Goal: Transaction & Acquisition: Purchase product/service

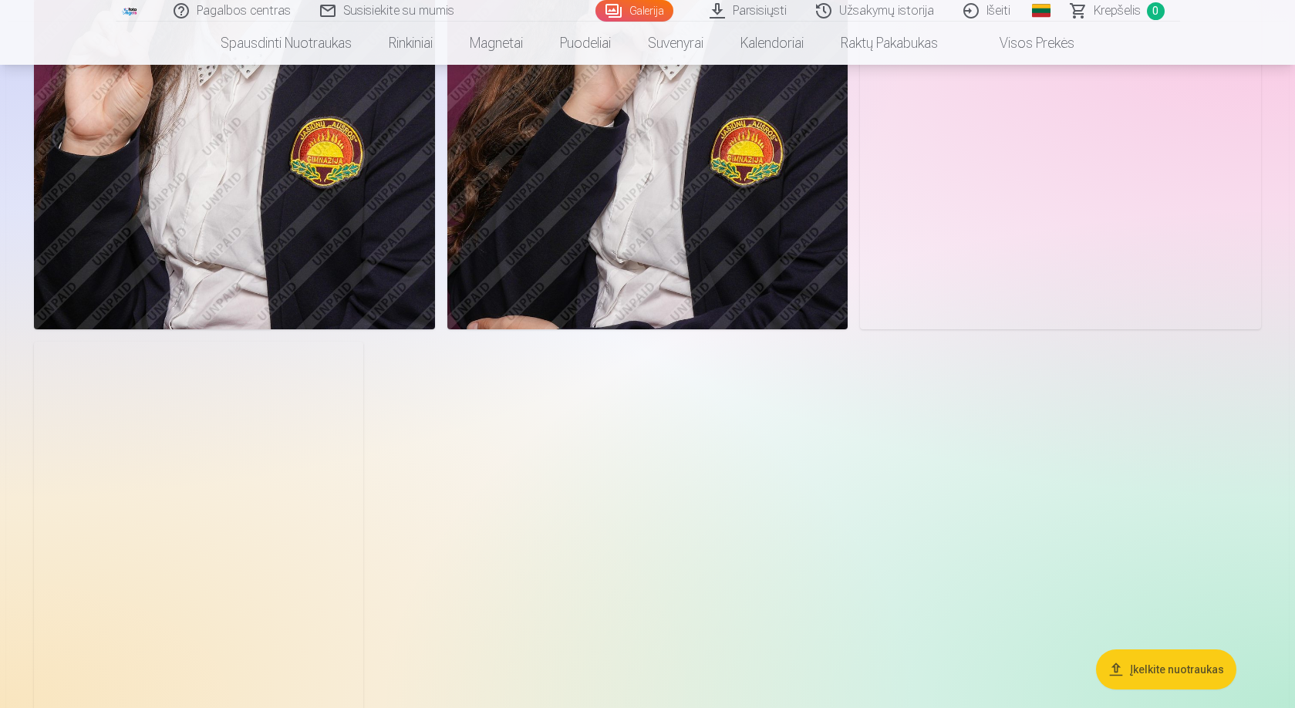
scroll to position [3395, 0]
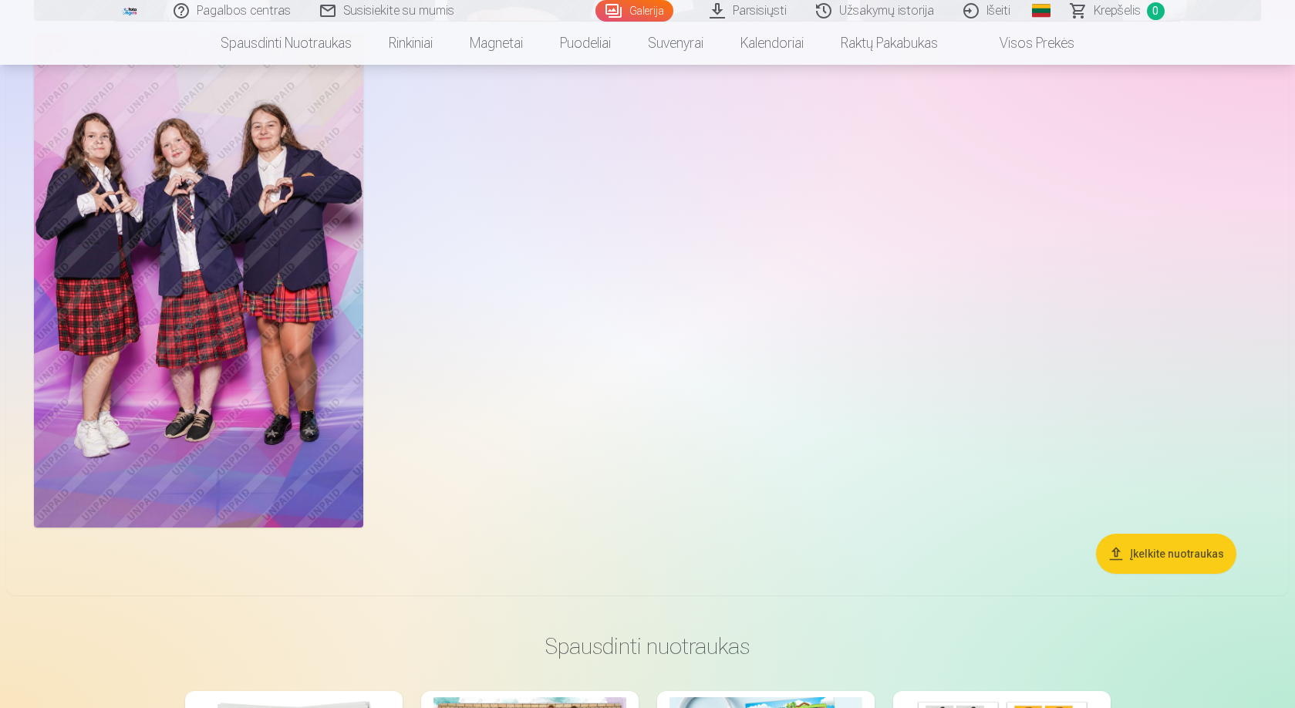
click at [153, 248] on img at bounding box center [198, 280] width 329 height 494
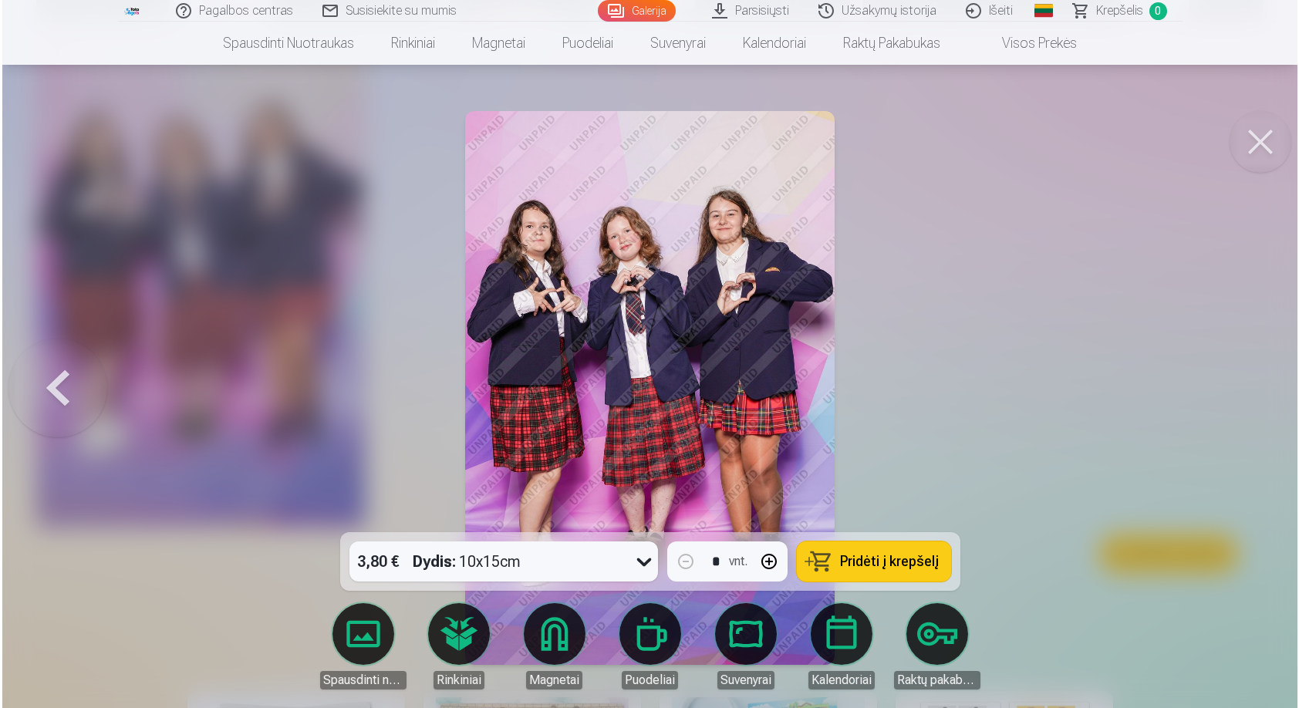
scroll to position [3403, 0]
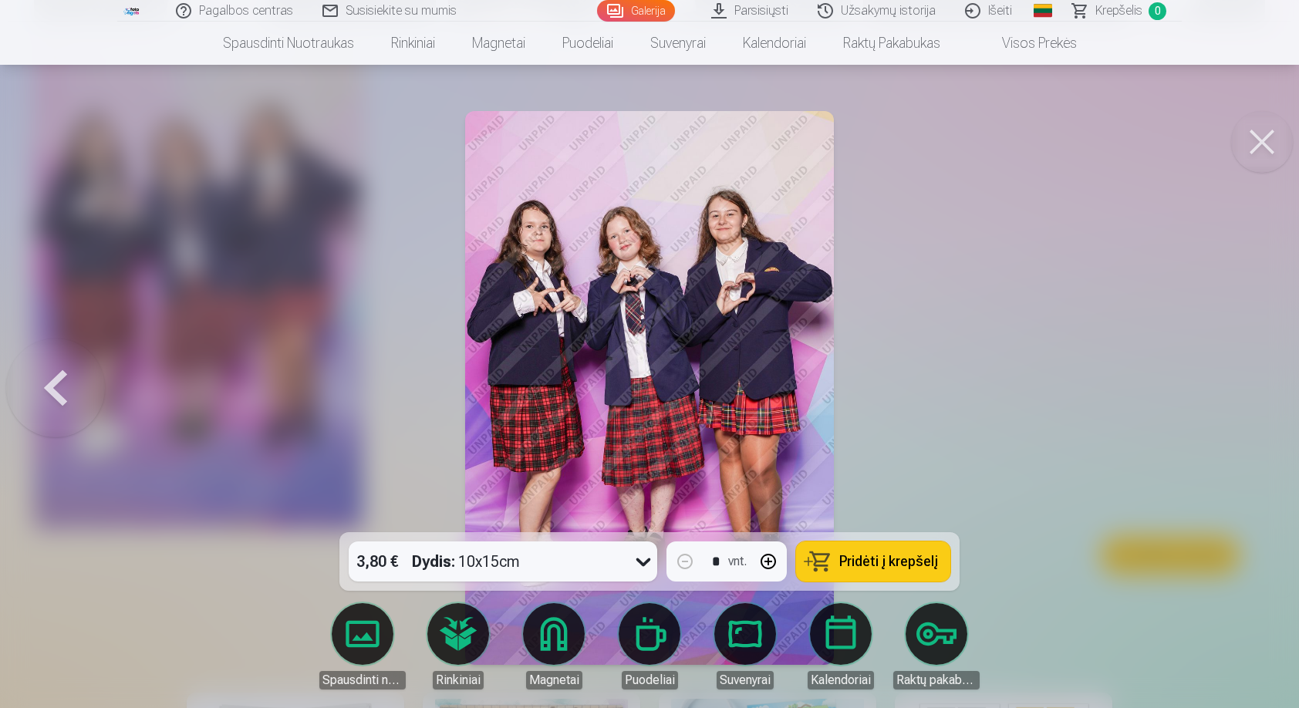
click at [1252, 143] on button at bounding box center [1262, 142] width 62 height 62
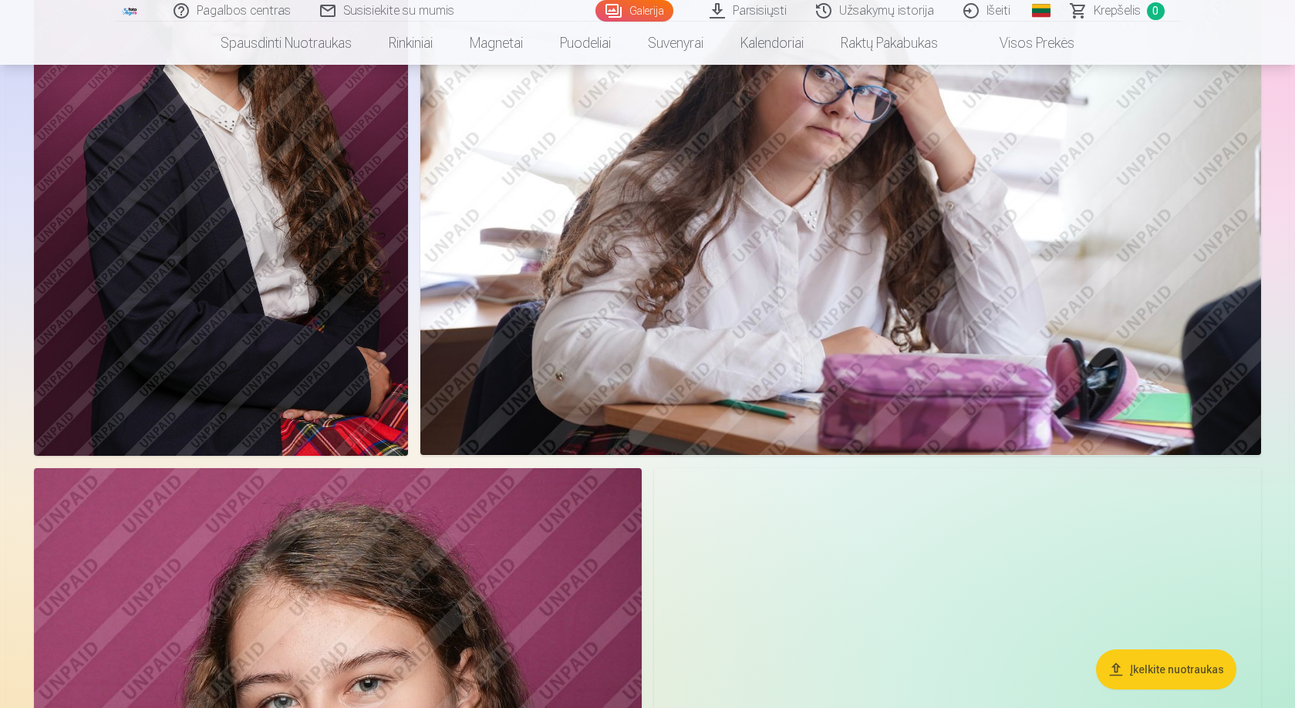
scroll to position [463, 0]
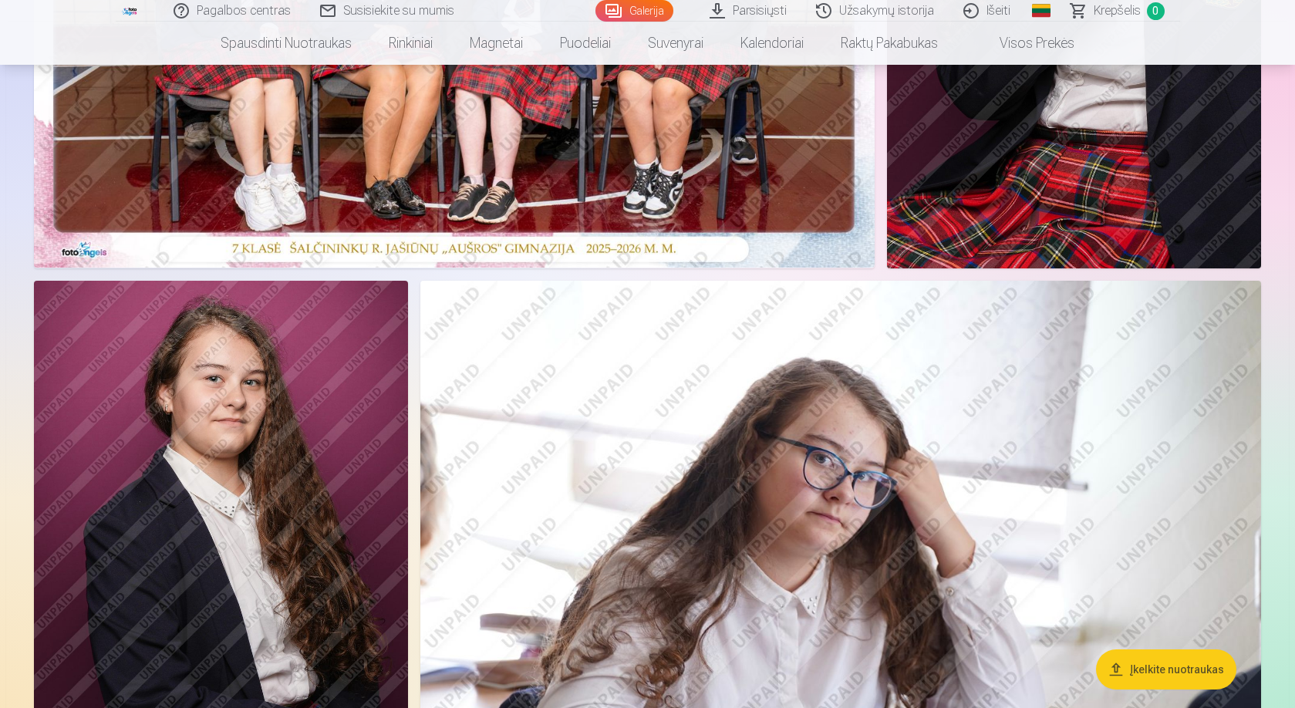
click at [863, 495] on img at bounding box center [840, 561] width 841 height 561
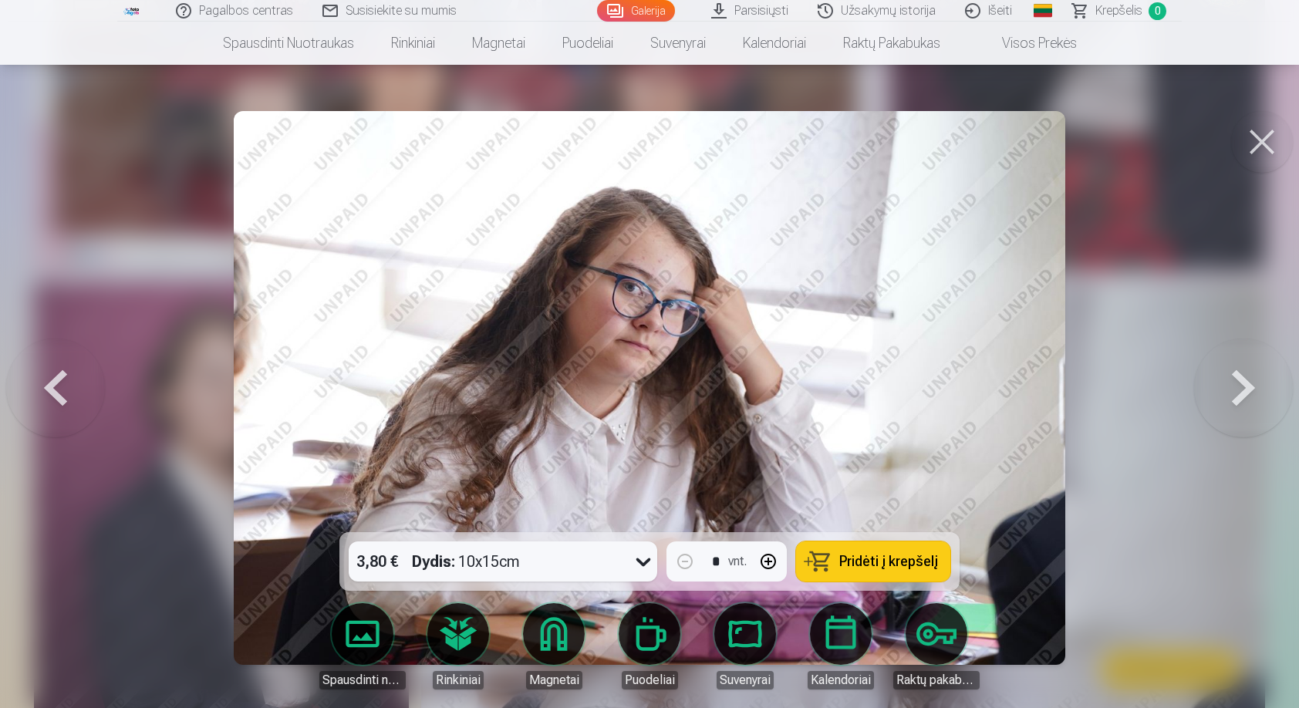
click at [1260, 131] on button at bounding box center [1262, 142] width 62 height 62
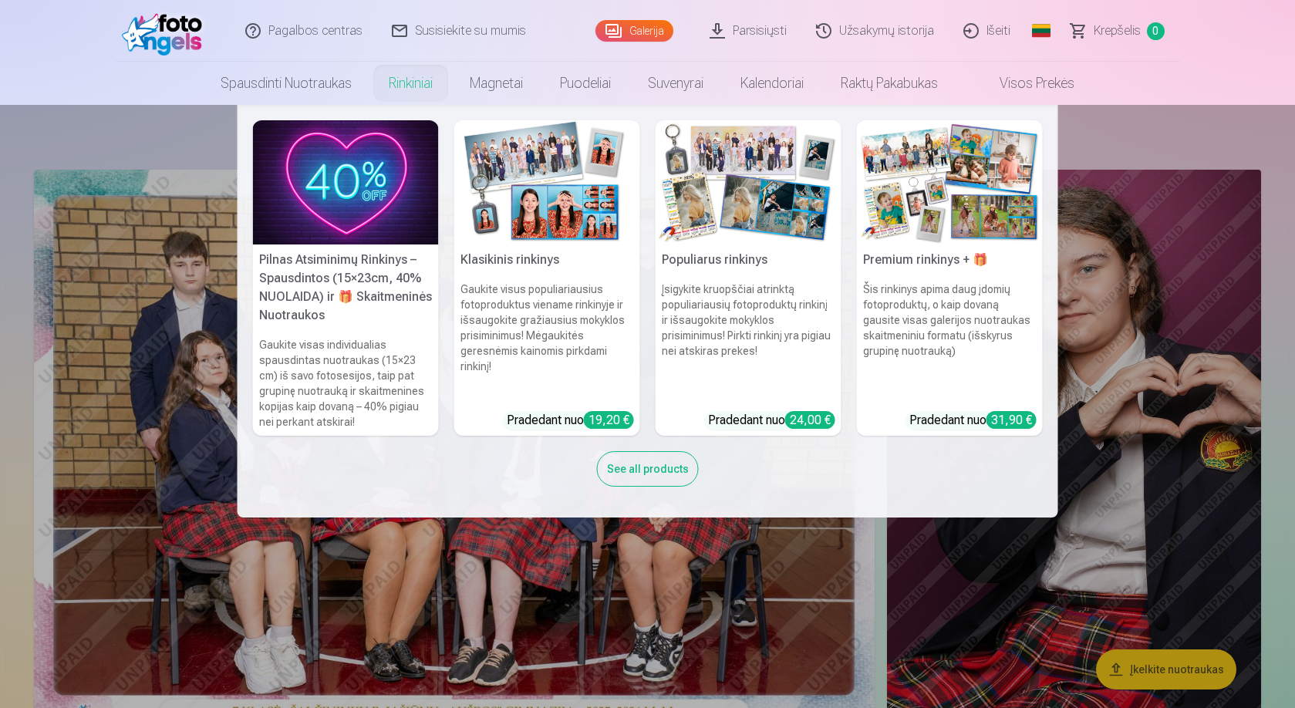
click at [527, 257] on h5 "Klasikinis rinkinys" at bounding box center [547, 260] width 186 height 31
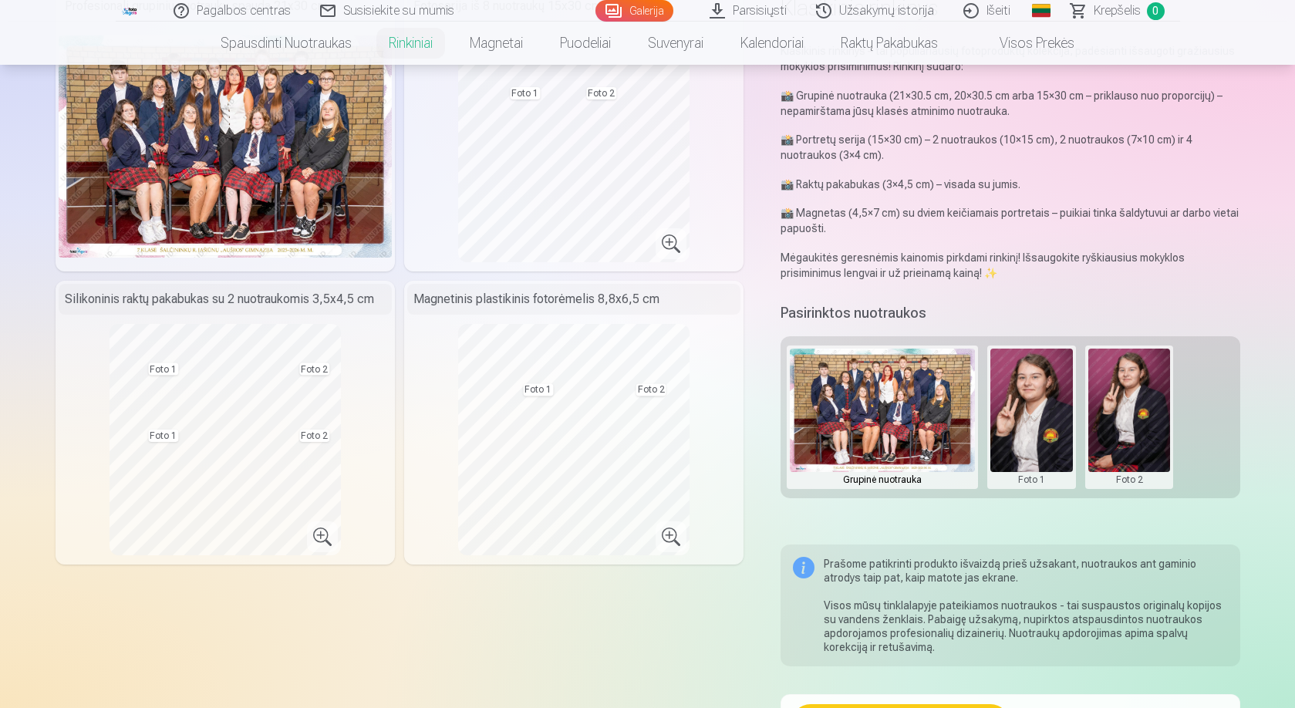
scroll to position [309, 0]
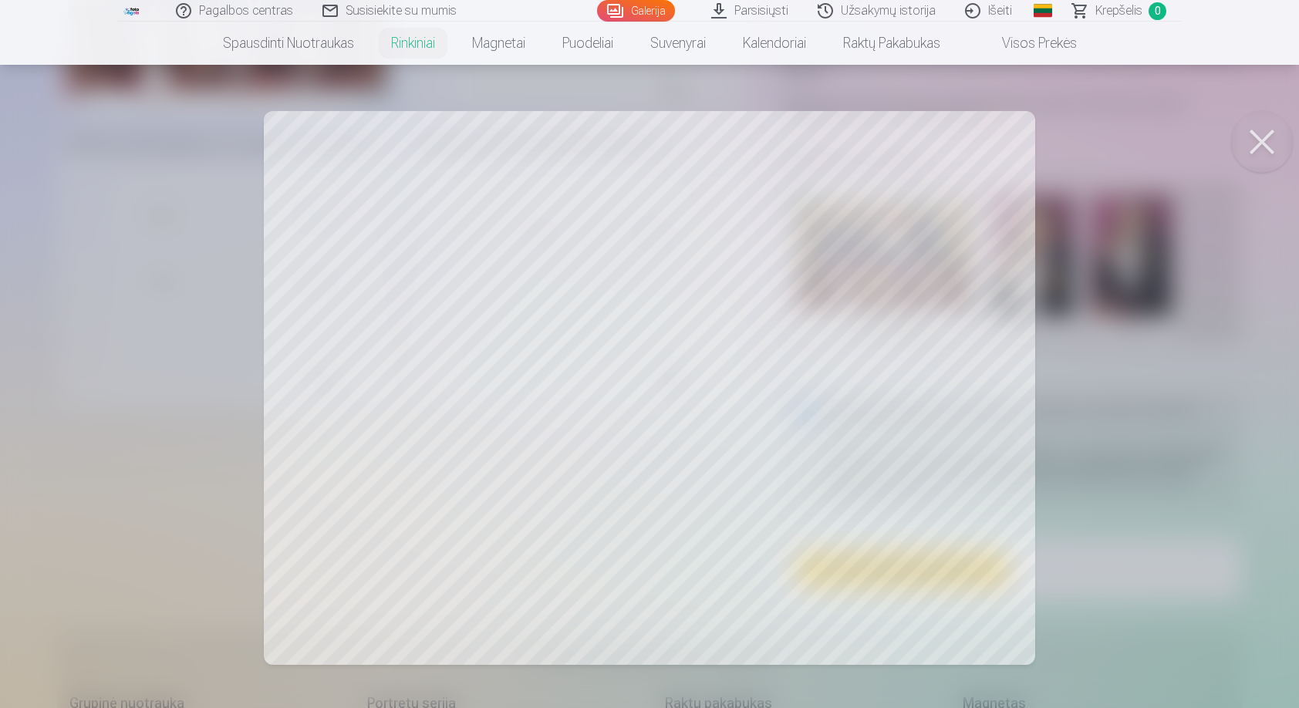
click at [903, 252] on div at bounding box center [649, 354] width 1299 height 708
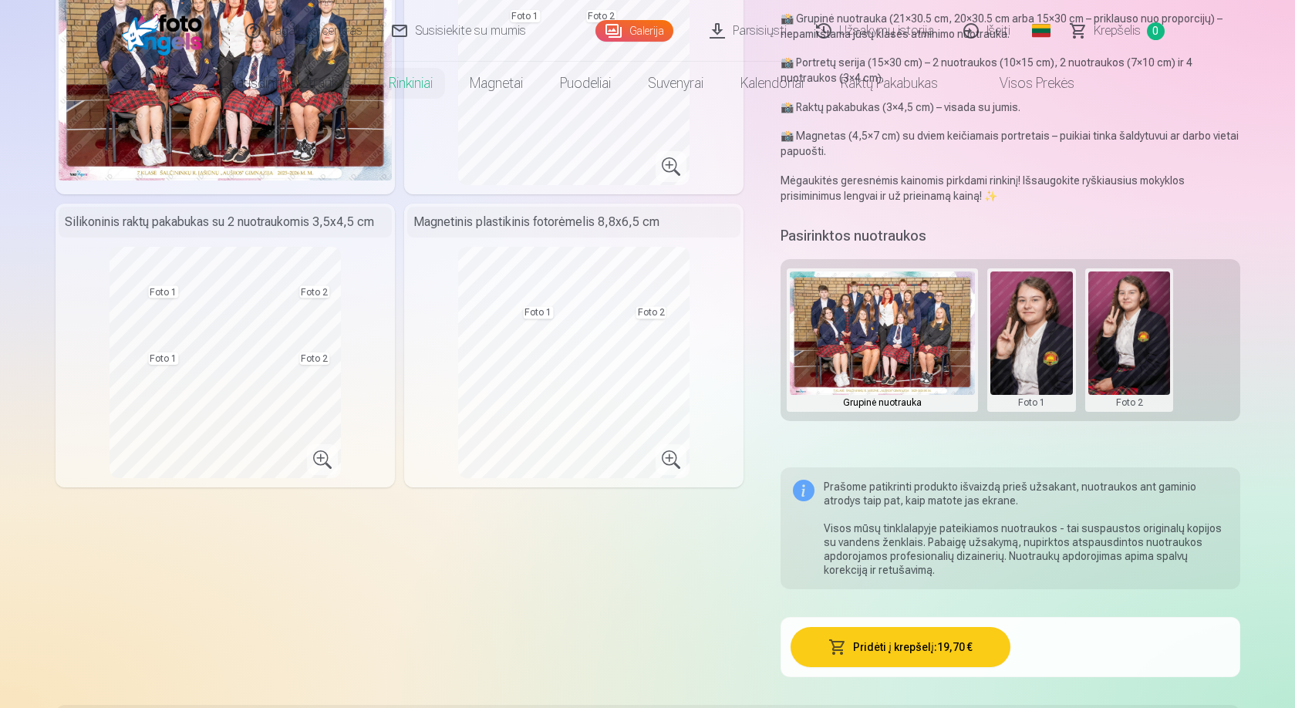
scroll to position [0, 0]
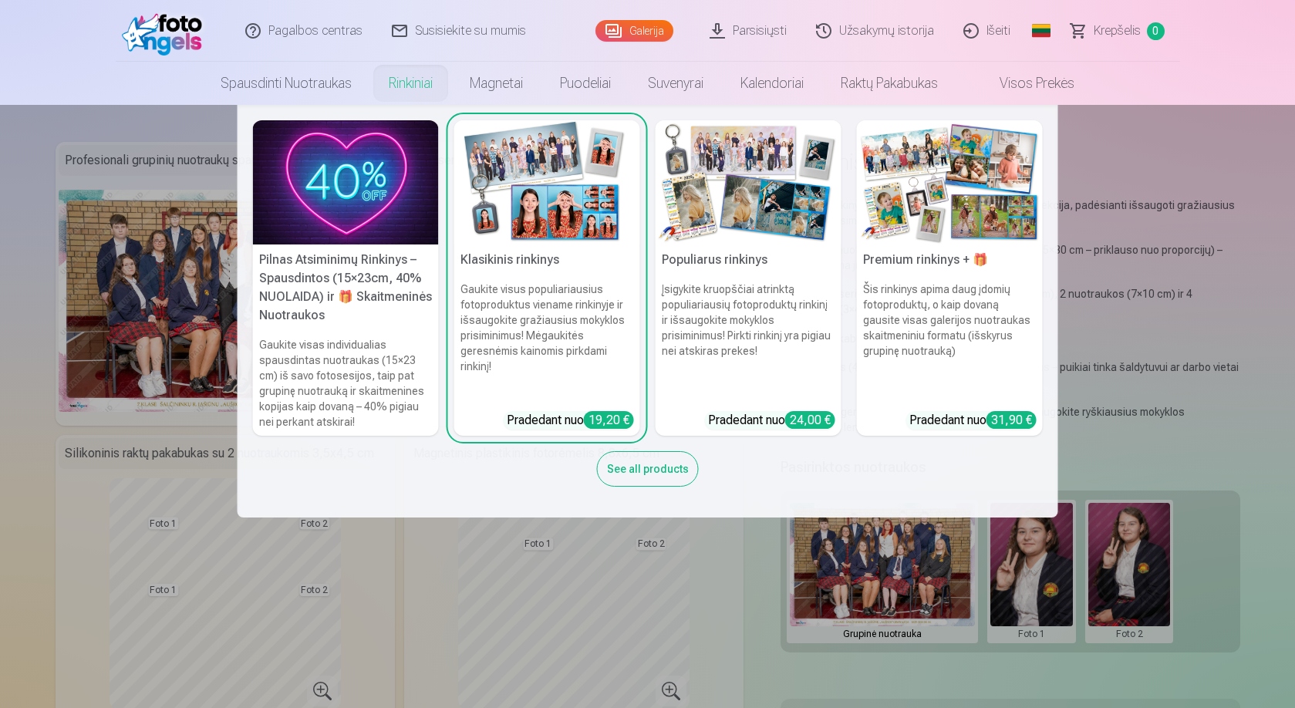
click at [420, 76] on link "Rinkiniai" at bounding box center [410, 83] width 81 height 43
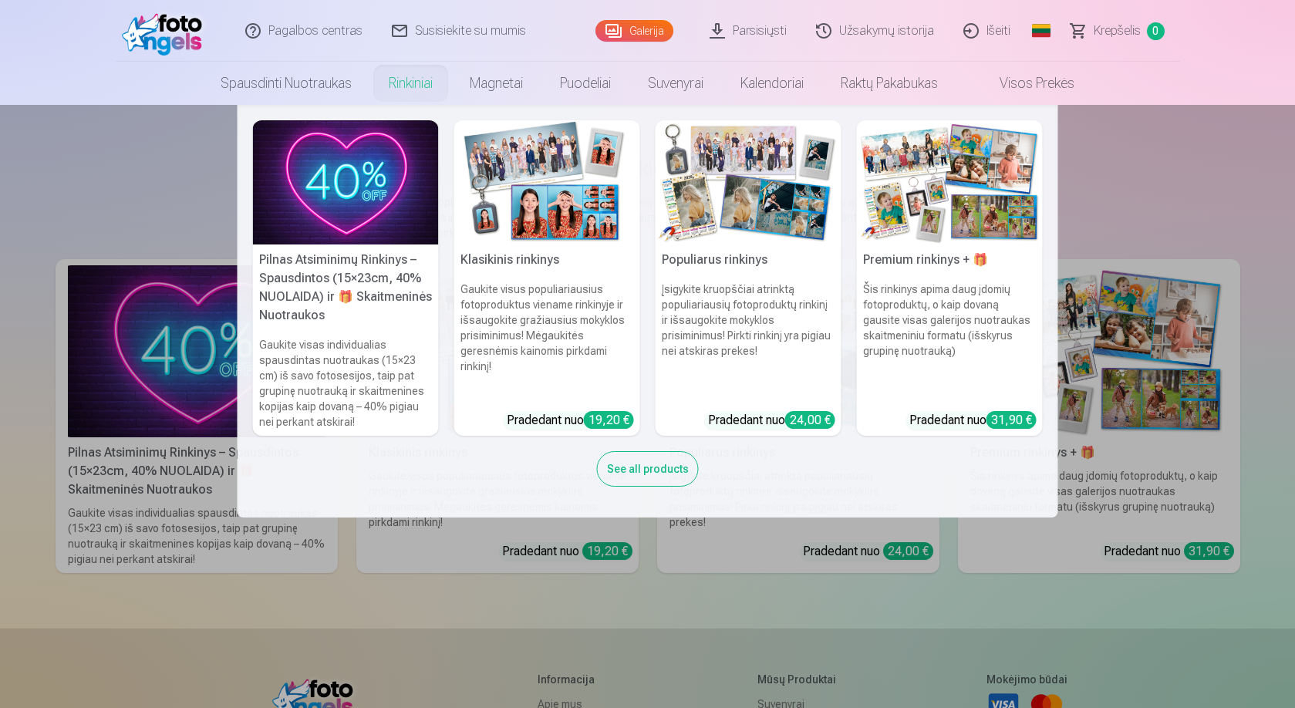
click at [400, 76] on link "Rinkiniai" at bounding box center [410, 83] width 81 height 43
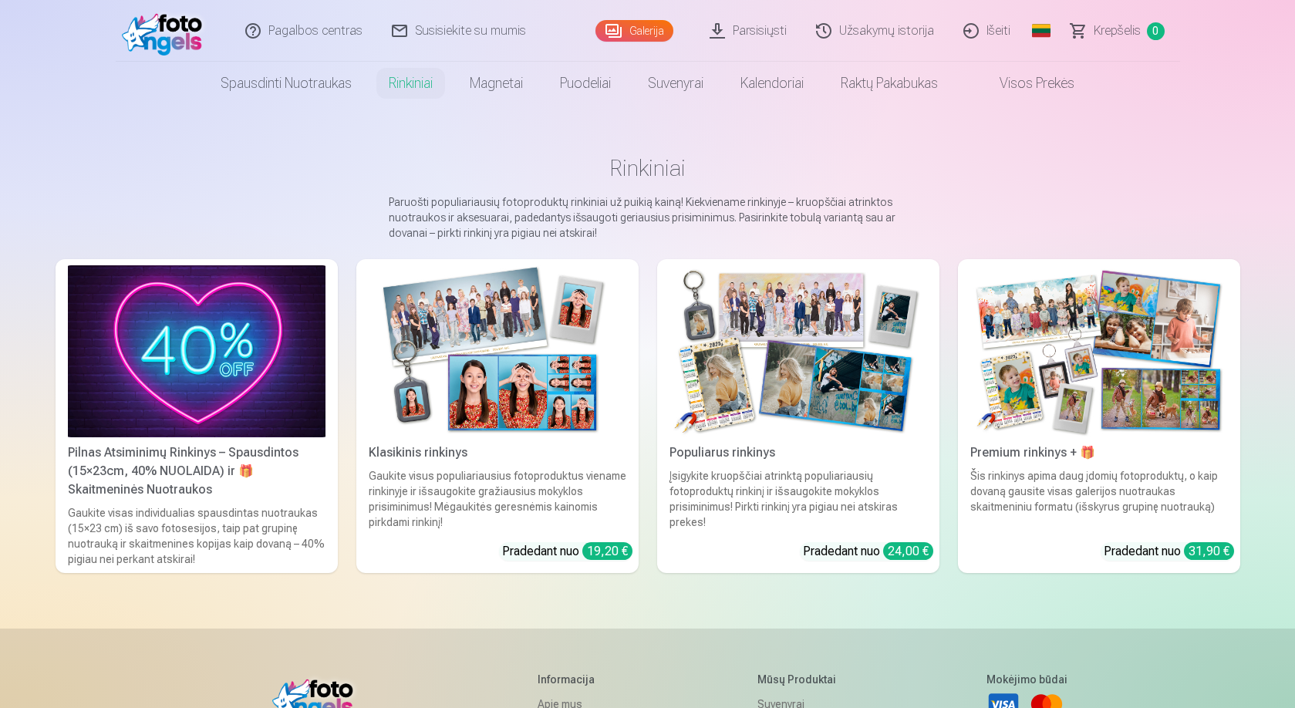
click at [508, 383] on img at bounding box center [498, 351] width 258 height 172
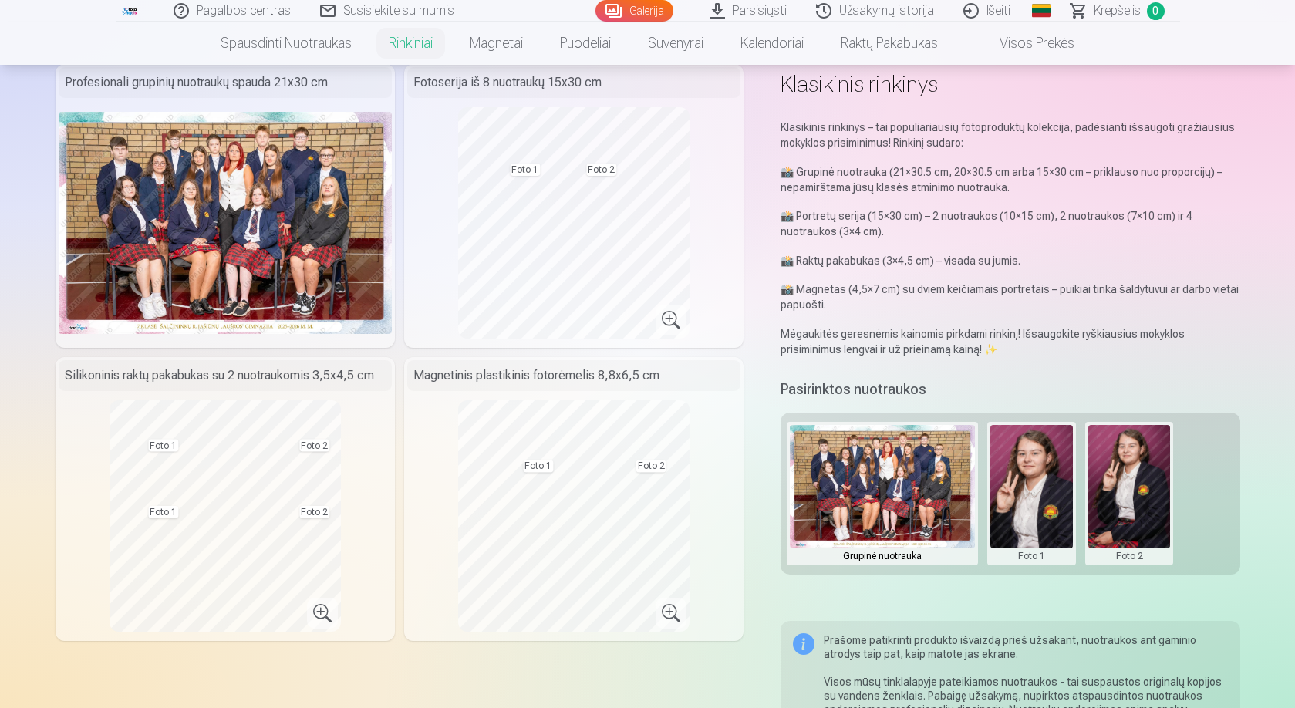
scroll to position [309, 0]
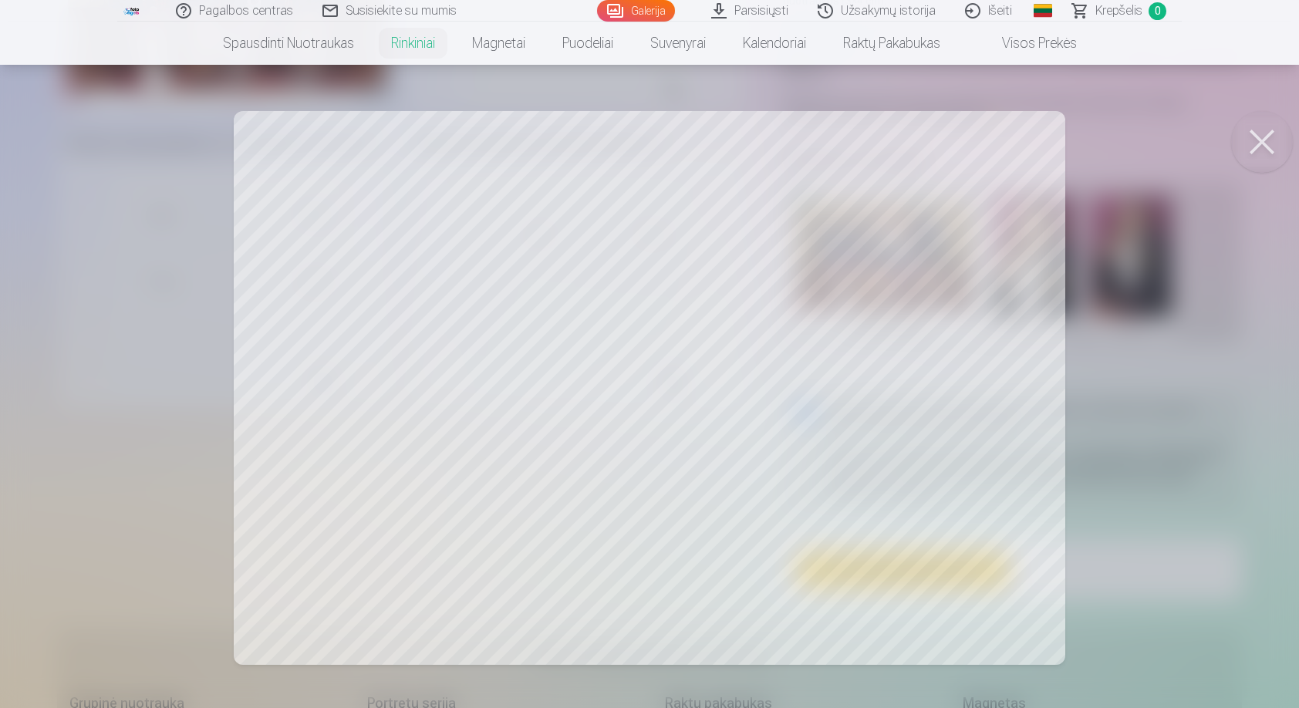
click at [650, 376] on div at bounding box center [649, 354] width 1299 height 708
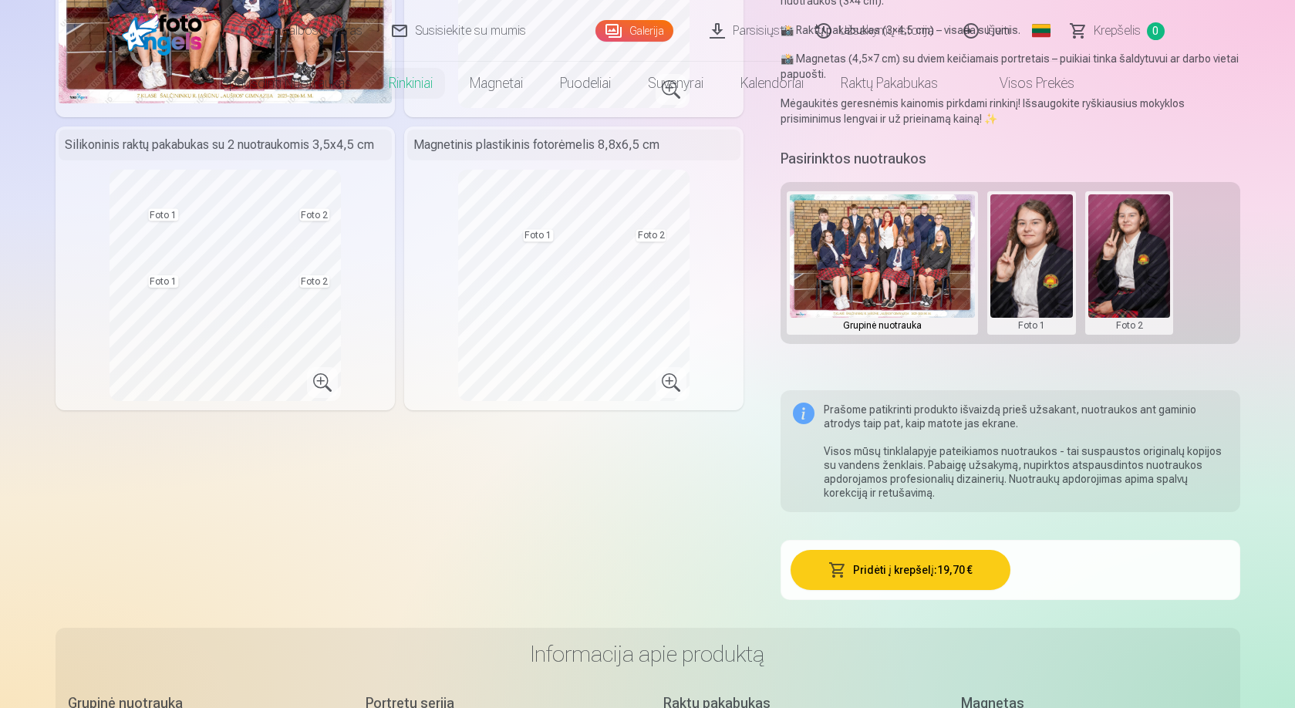
scroll to position [0, 0]
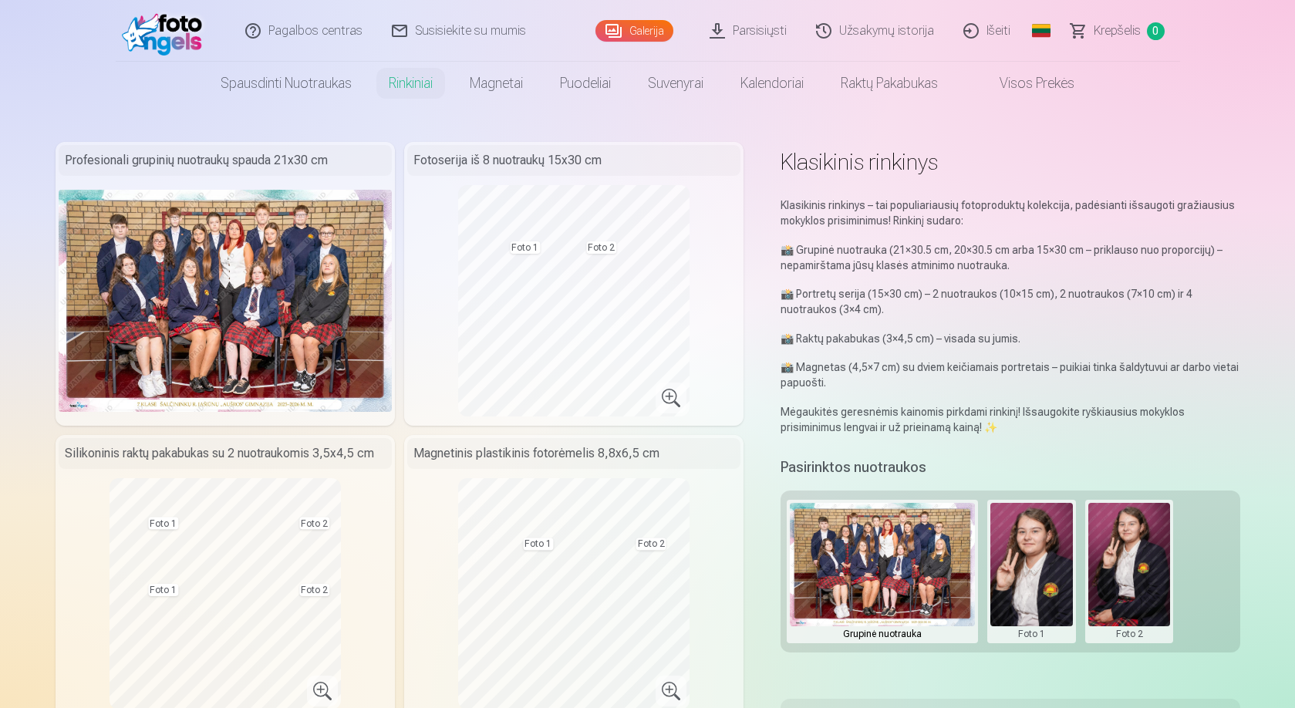
click at [1057, 80] on link "Visos prekės" at bounding box center [1025, 83] width 137 height 43
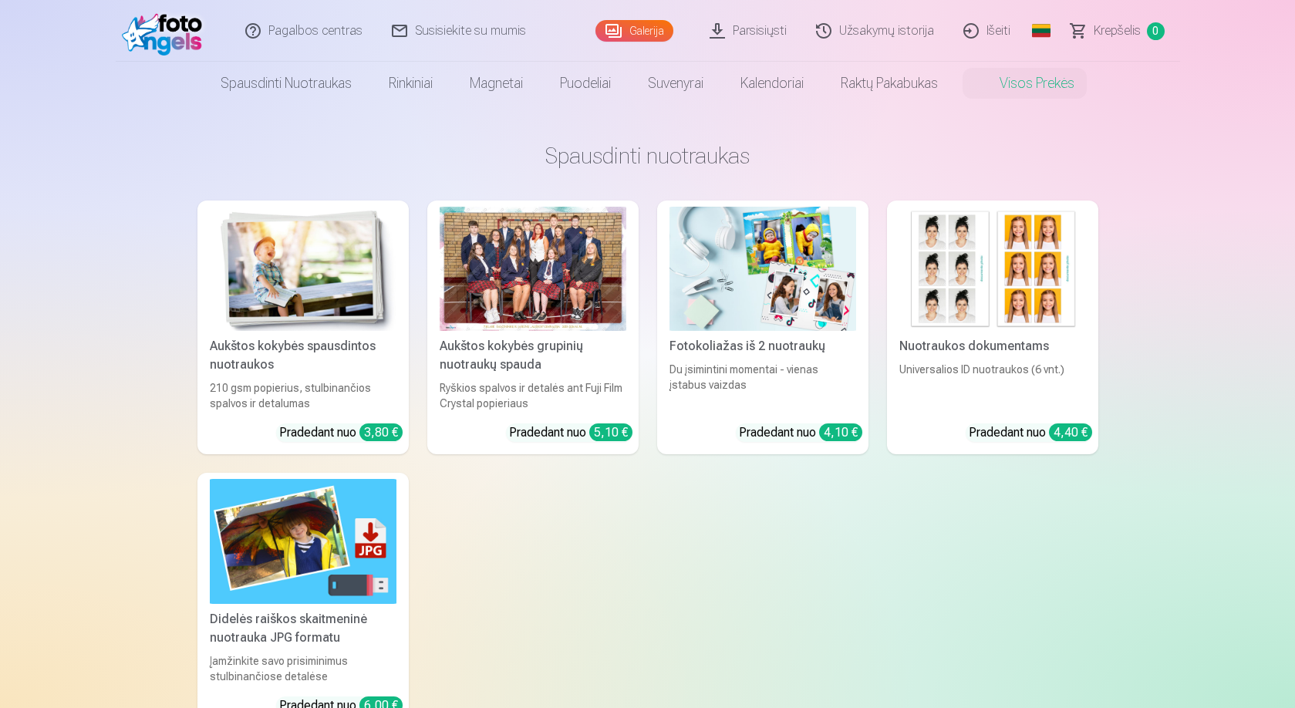
click at [515, 286] on div at bounding box center [533, 269] width 187 height 124
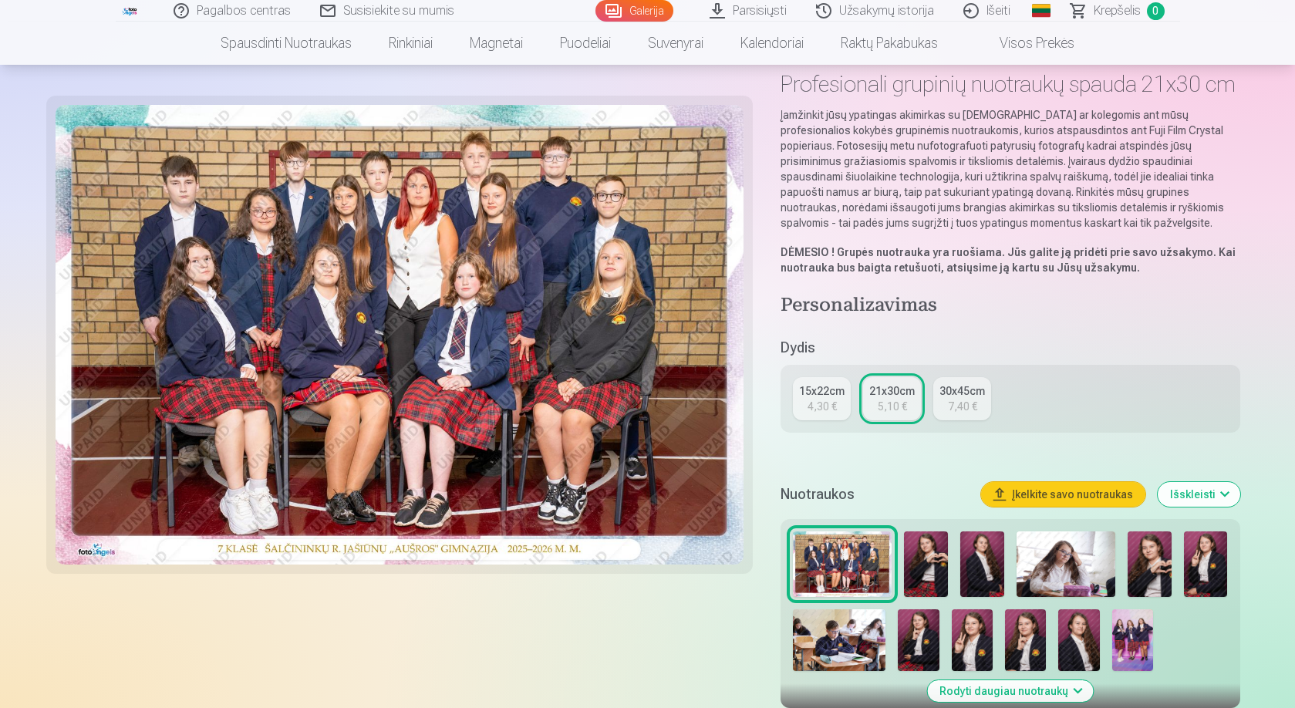
scroll to position [154, 0]
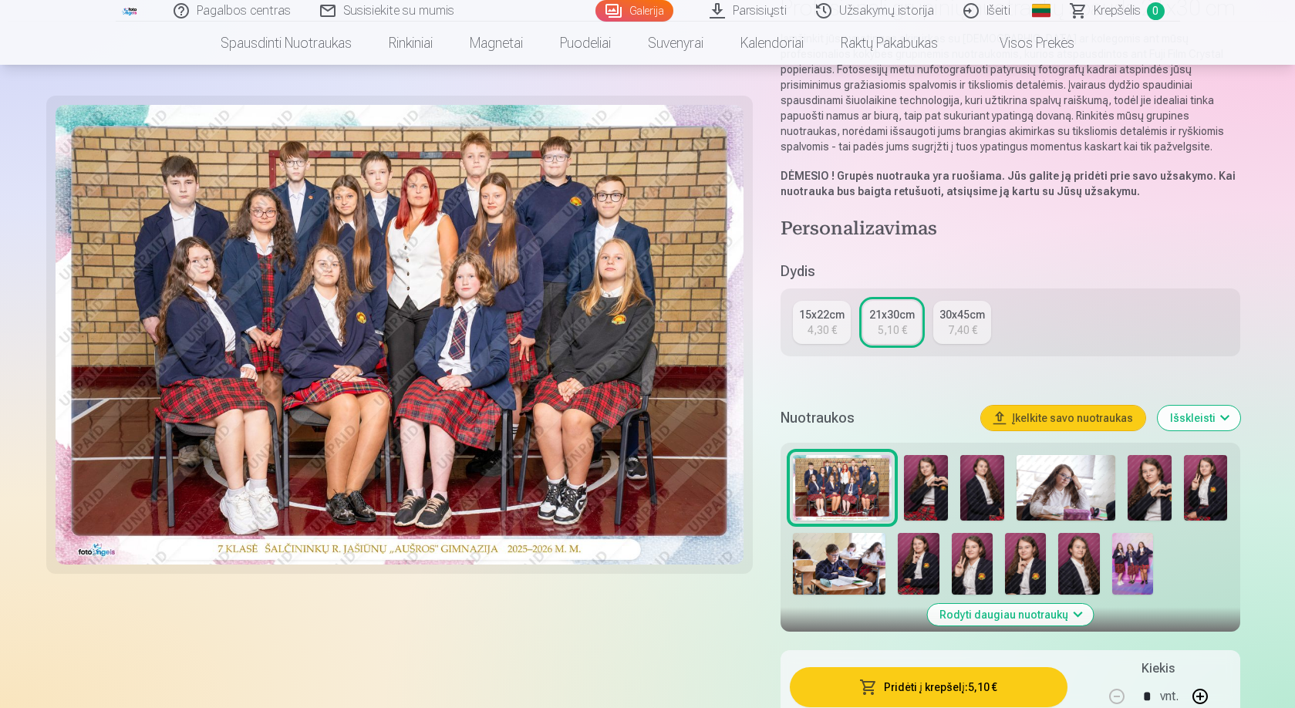
click at [826, 322] on link "15x22cm 4,30 €" at bounding box center [822, 322] width 58 height 43
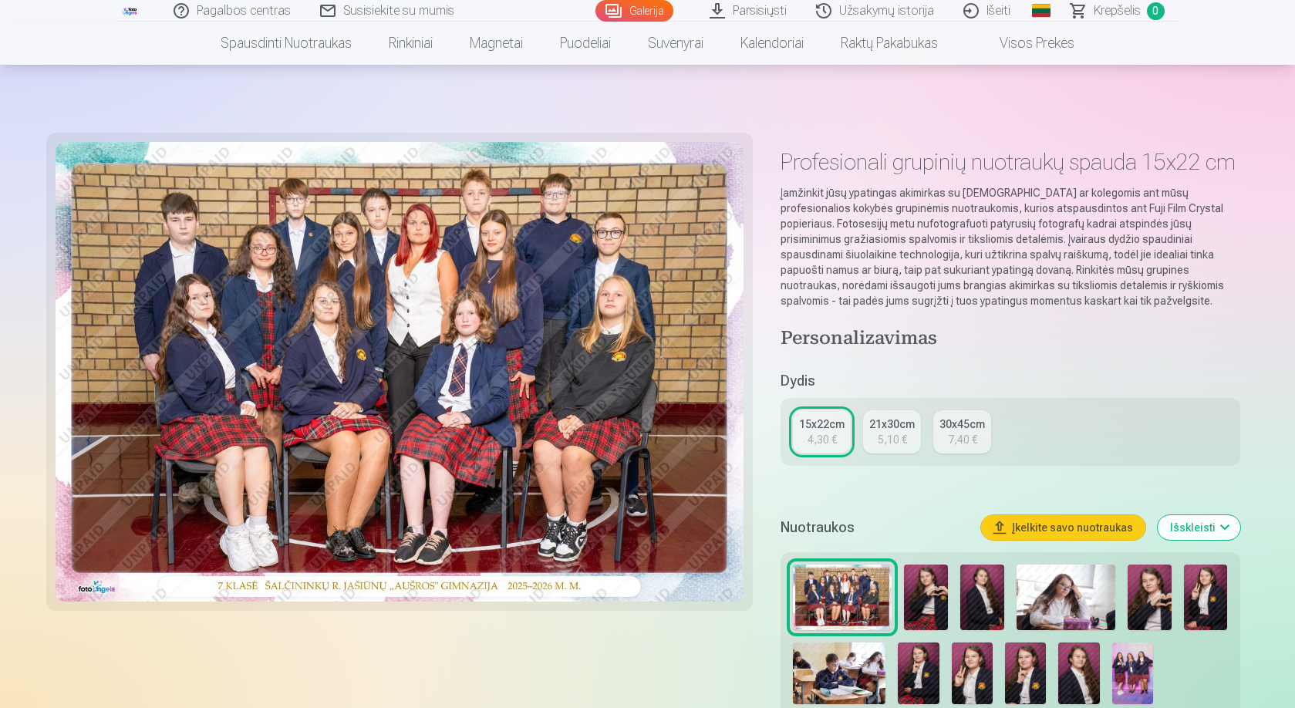
scroll to position [231, 0]
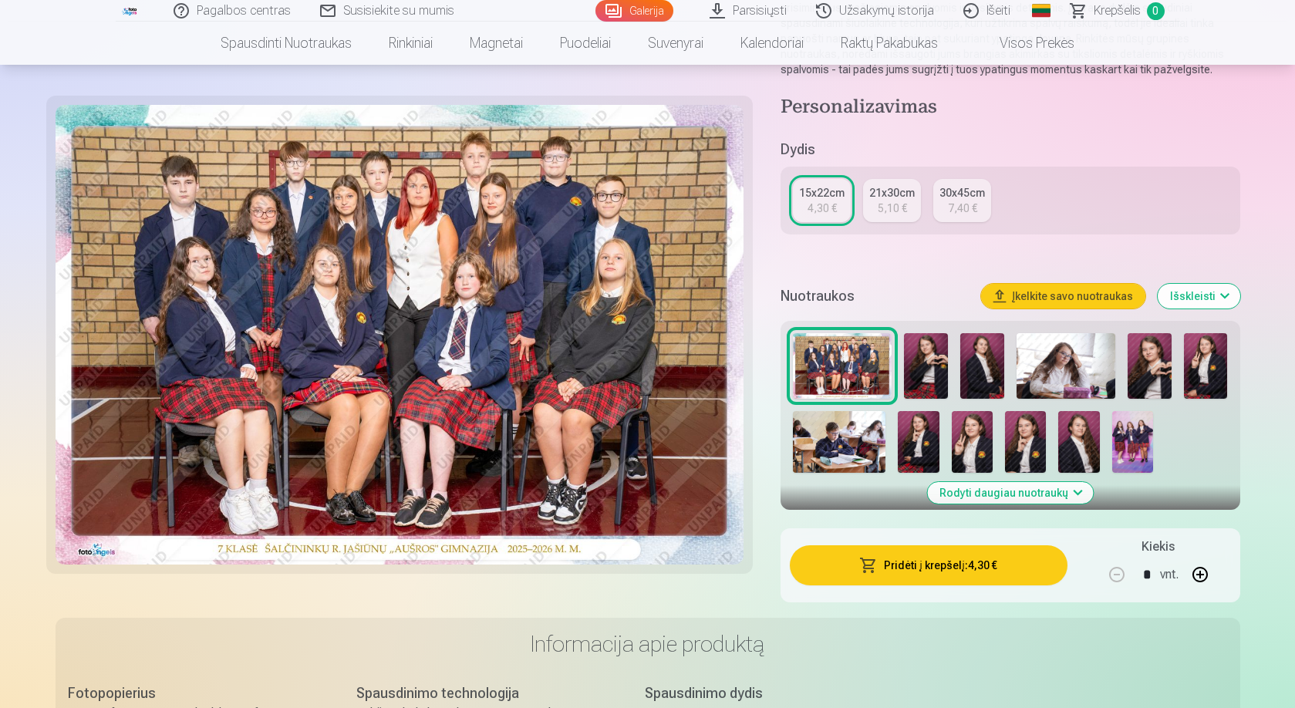
click at [942, 563] on button "Pridėti į krepšelį : 4,30 €" at bounding box center [928, 565] width 277 height 40
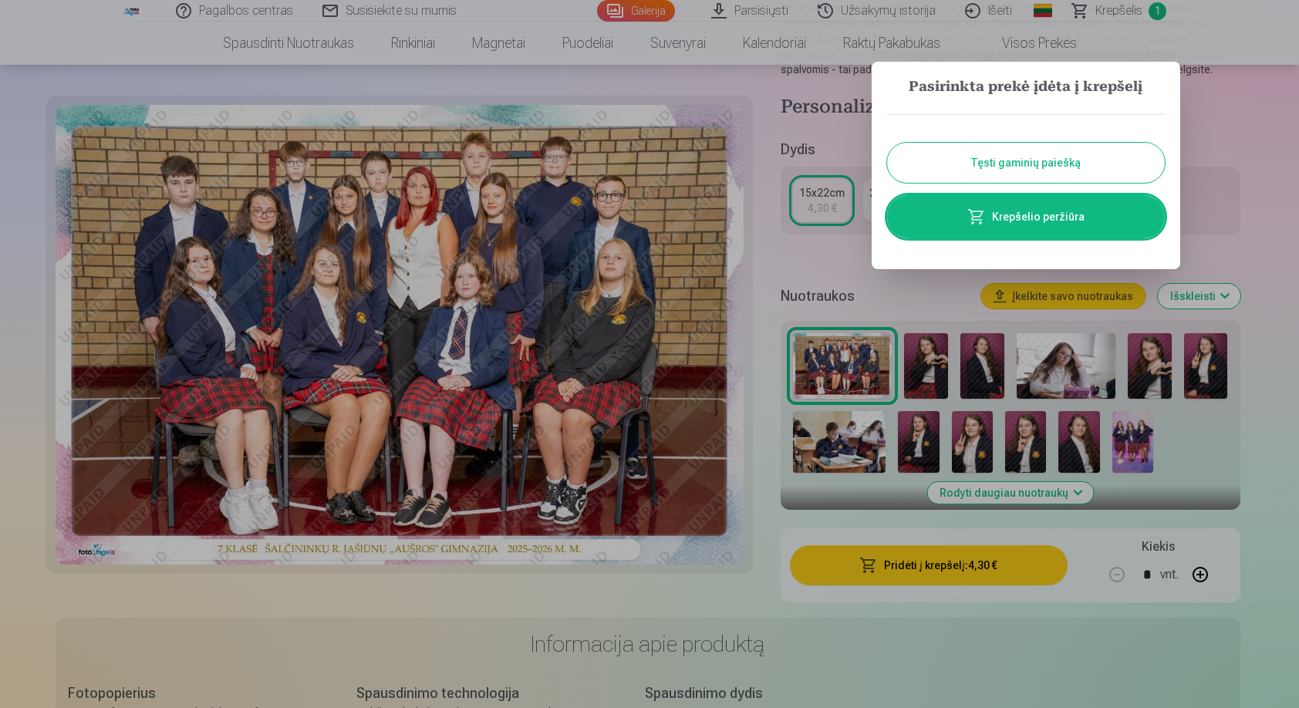
click at [1040, 167] on button "Tęsti gaminių paiešką" at bounding box center [1026, 163] width 278 height 40
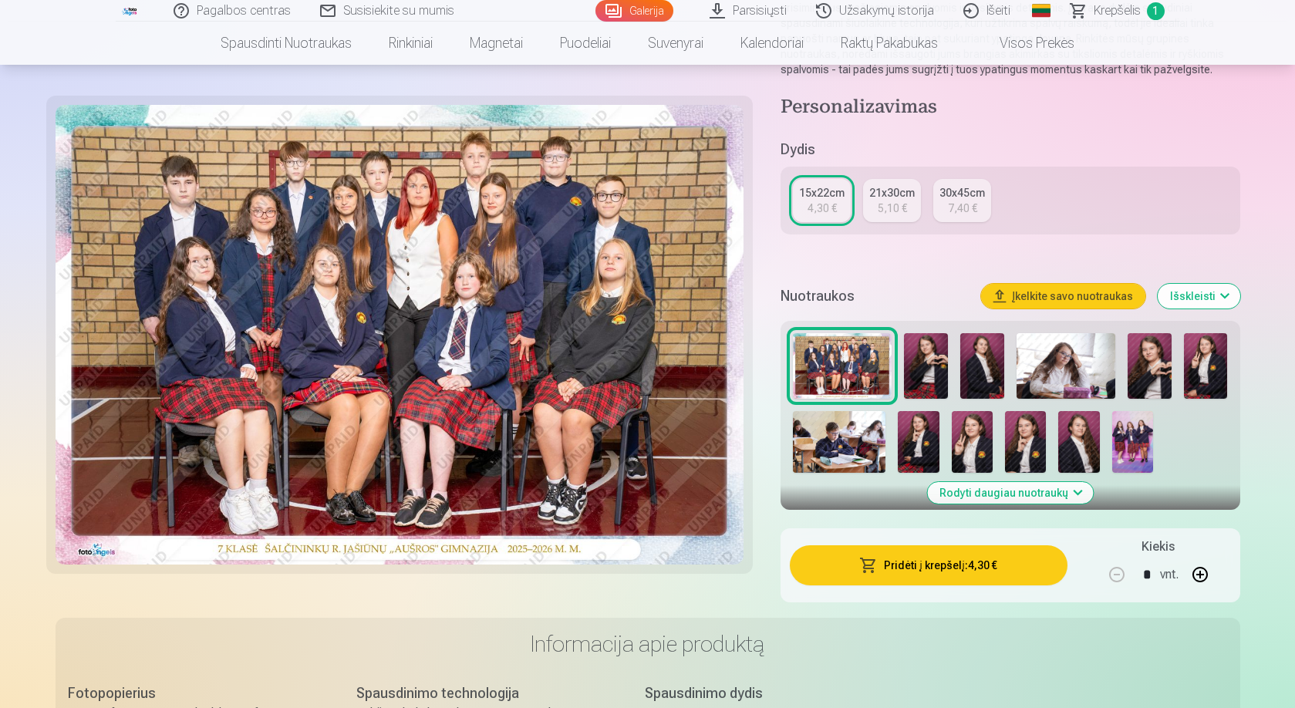
click at [923, 362] on img at bounding box center [926, 366] width 44 height 66
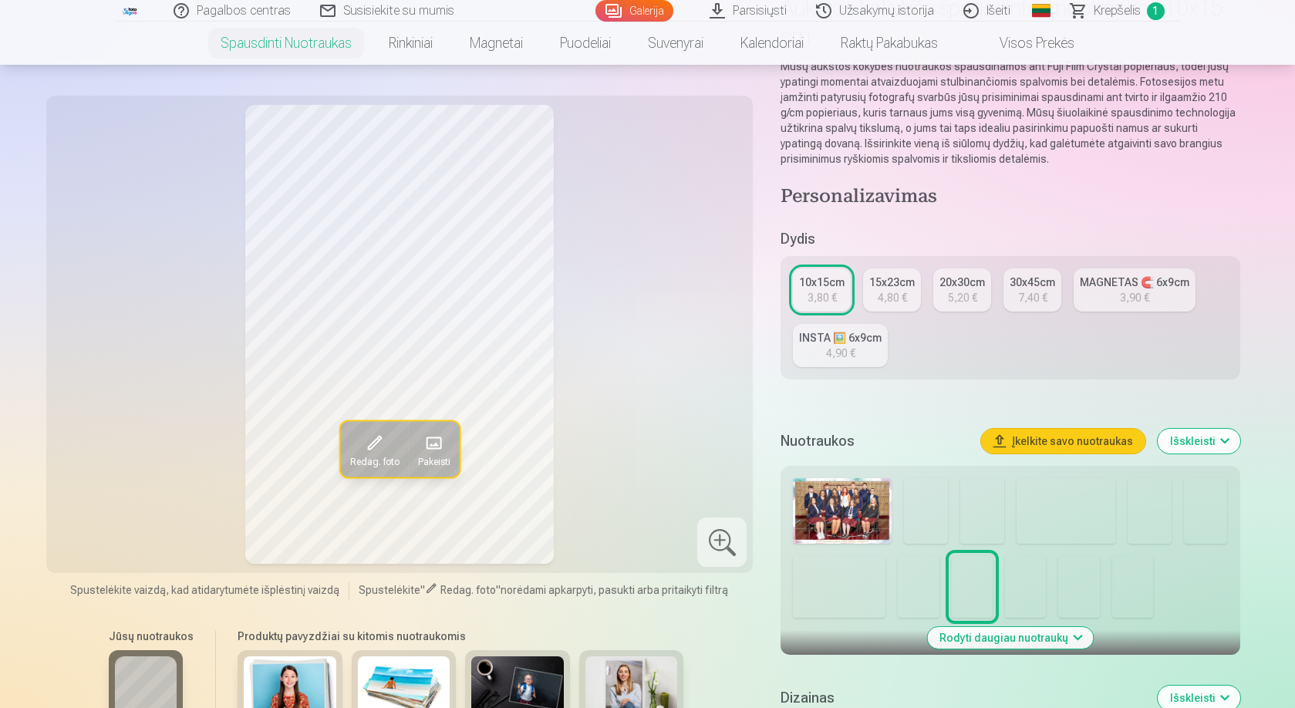
scroll to position [309, 0]
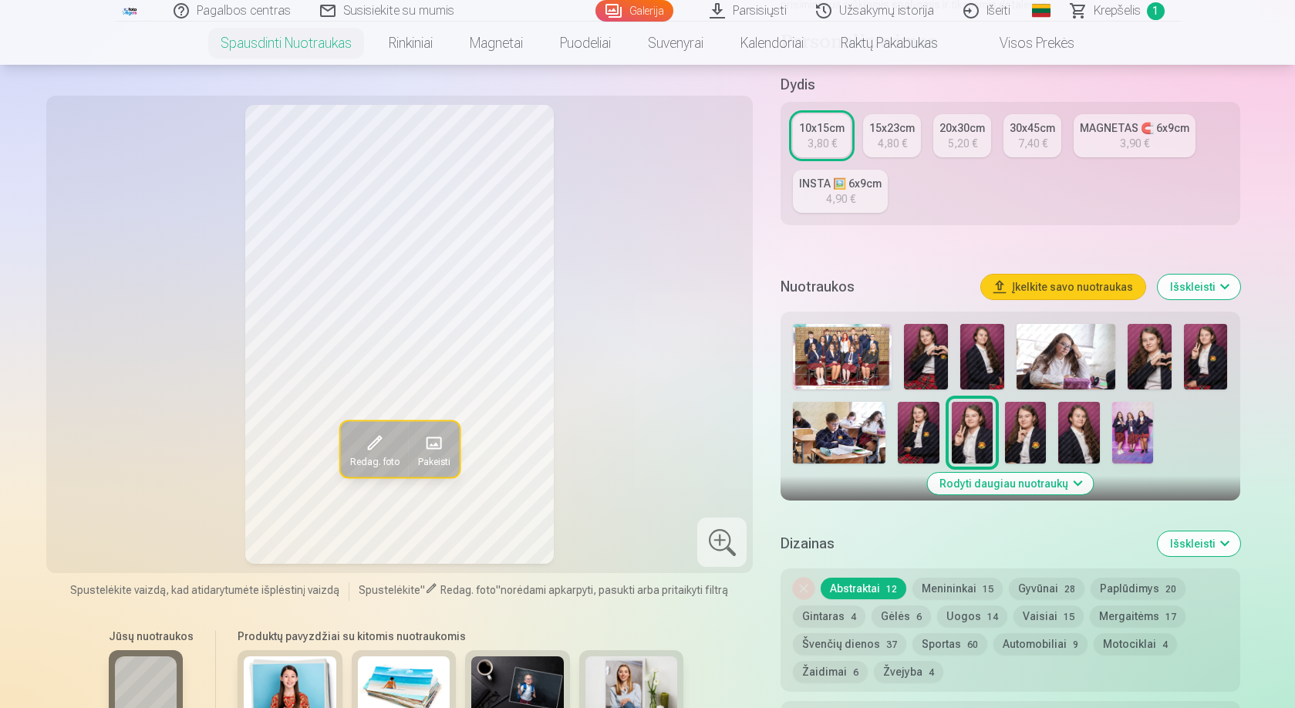
click at [923, 356] on img at bounding box center [926, 357] width 44 height 66
click at [984, 360] on img at bounding box center [983, 357] width 44 height 66
click at [1071, 353] on img at bounding box center [1066, 357] width 99 height 66
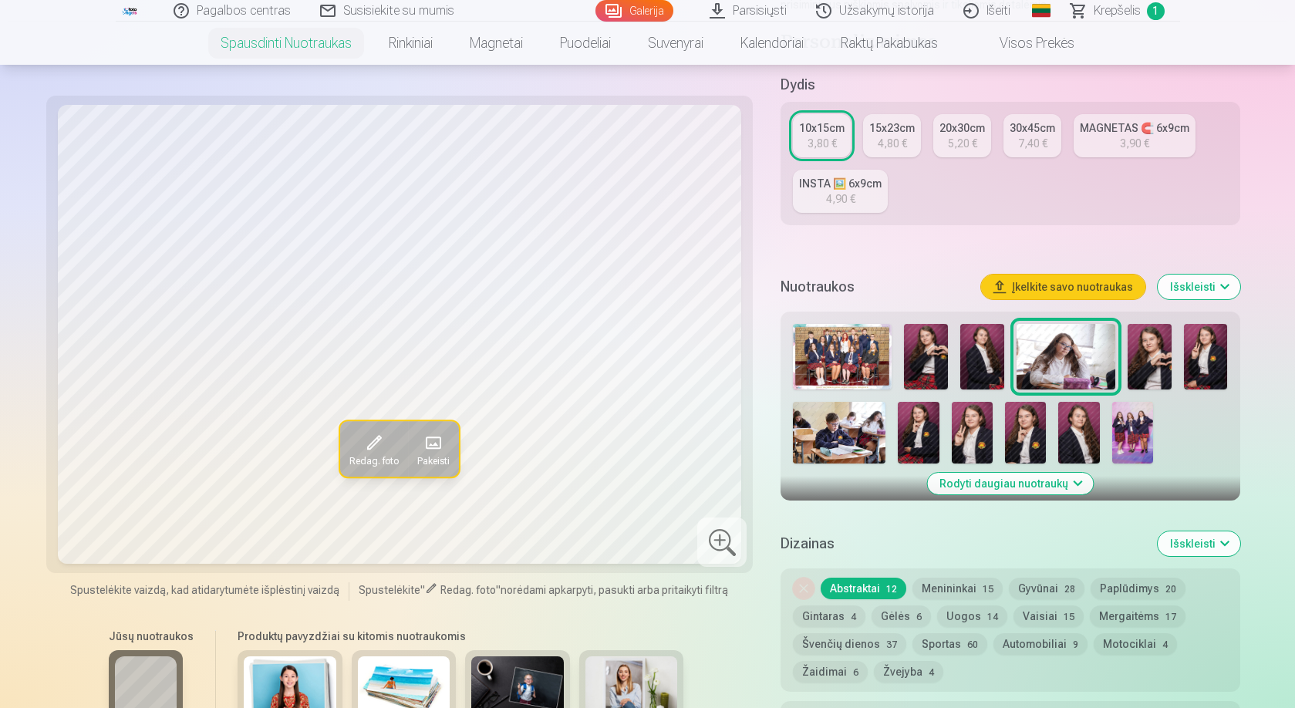
click at [1136, 353] on img at bounding box center [1150, 357] width 44 height 66
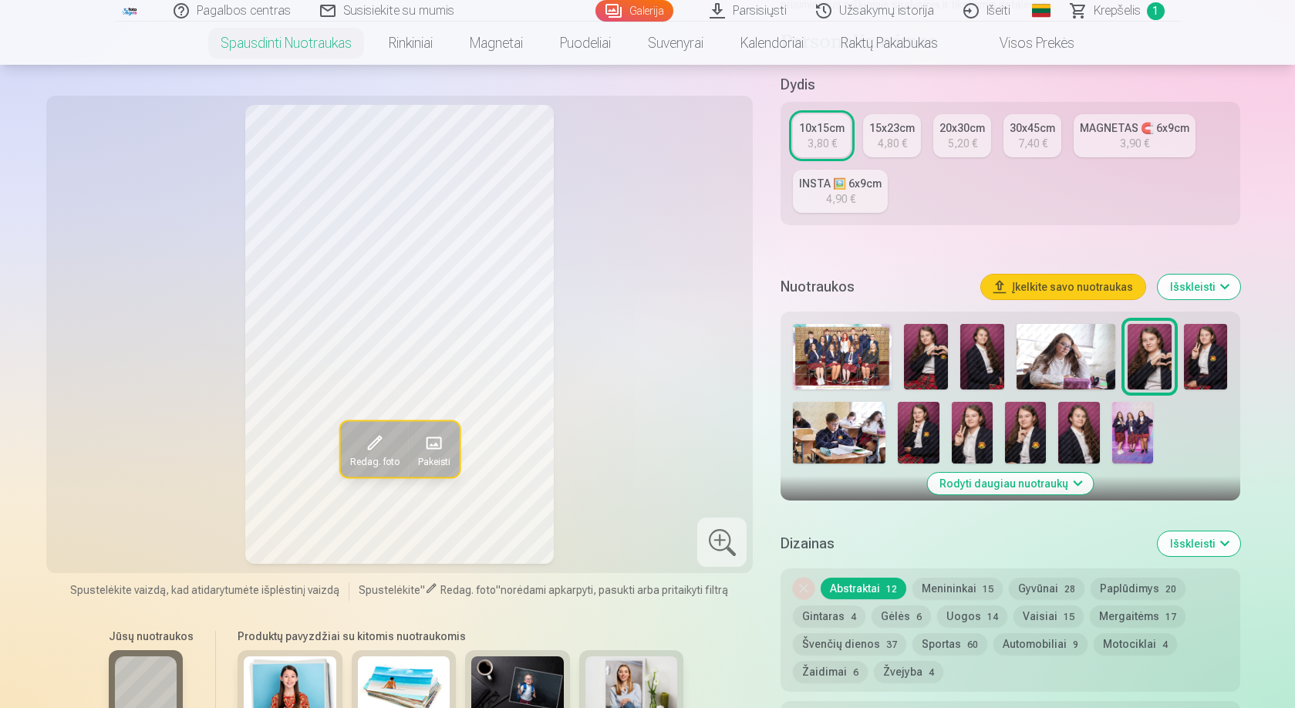
click at [929, 358] on img at bounding box center [926, 357] width 44 height 66
click at [1151, 357] on img at bounding box center [1150, 357] width 44 height 66
click at [1195, 343] on img at bounding box center [1206, 357] width 44 height 66
click at [981, 425] on img at bounding box center [972, 433] width 41 height 62
click at [915, 425] on img at bounding box center [918, 433] width 41 height 62
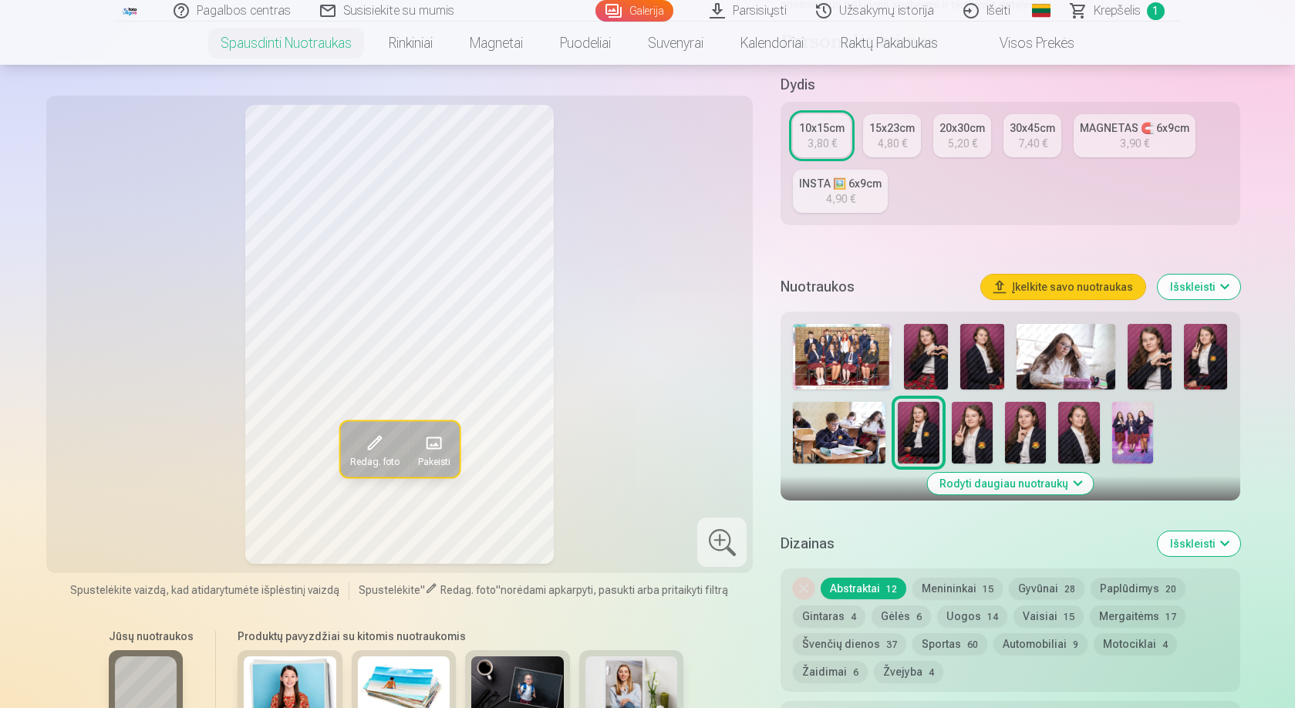
click at [438, 452] on span at bounding box center [433, 442] width 25 height 25
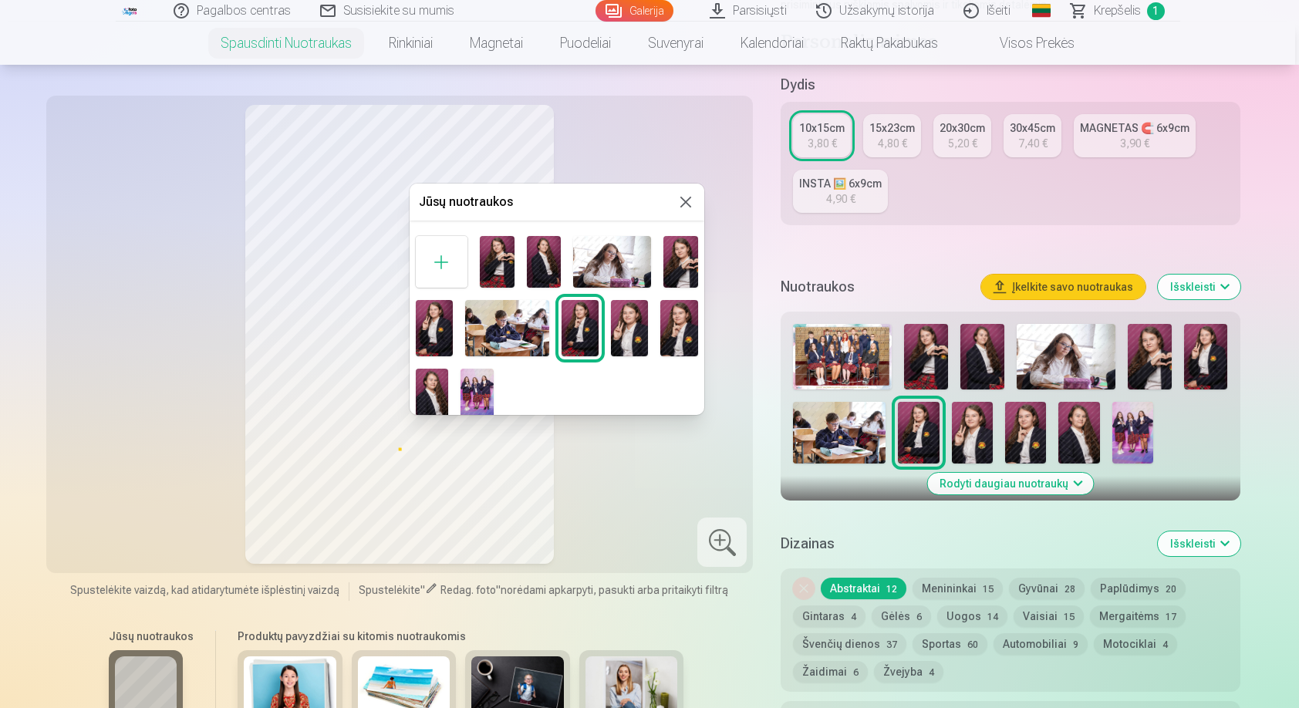
click at [485, 395] on img at bounding box center [477, 393] width 33 height 49
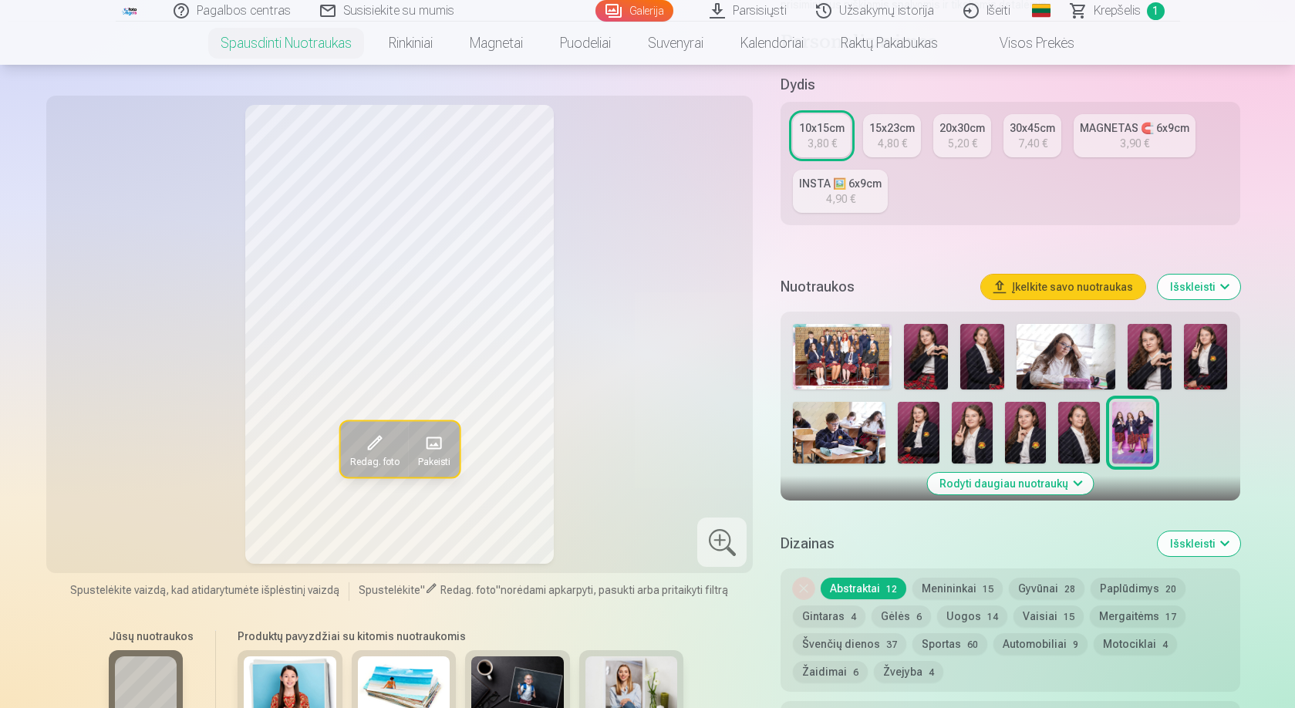
scroll to position [386, 0]
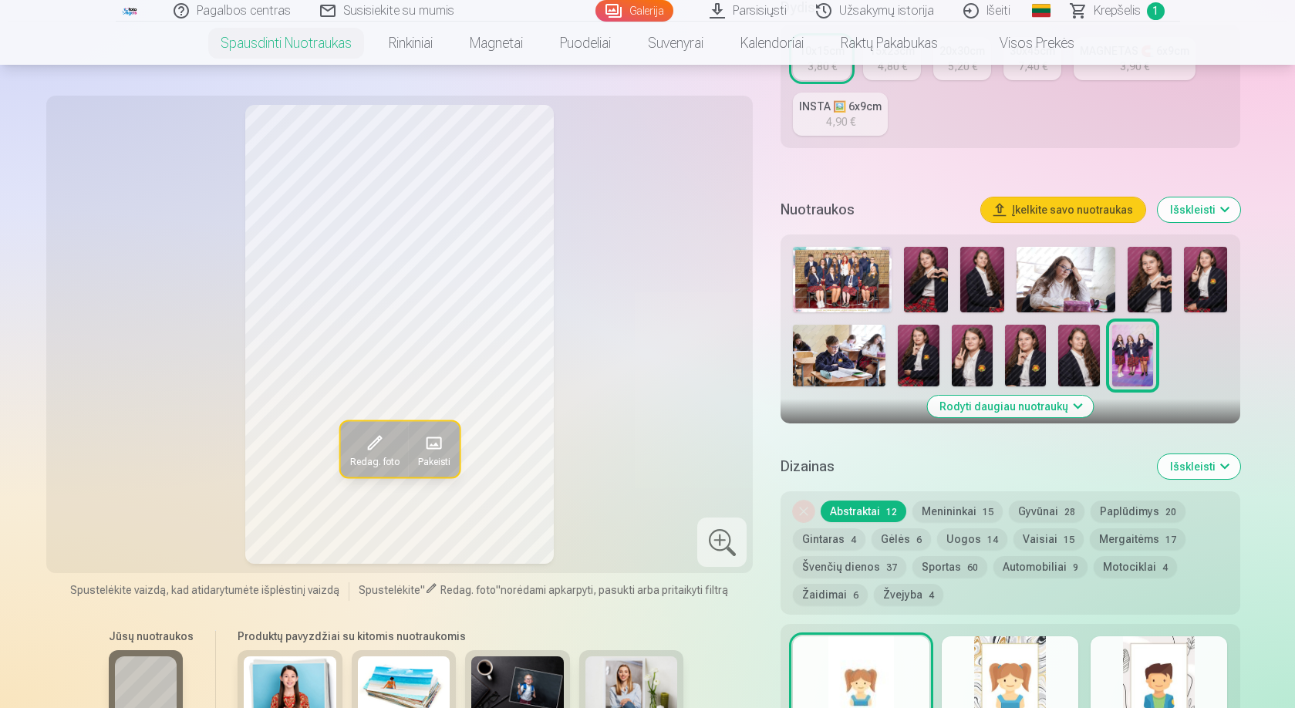
click at [947, 506] on button "Menininkai 15" at bounding box center [958, 512] width 90 height 22
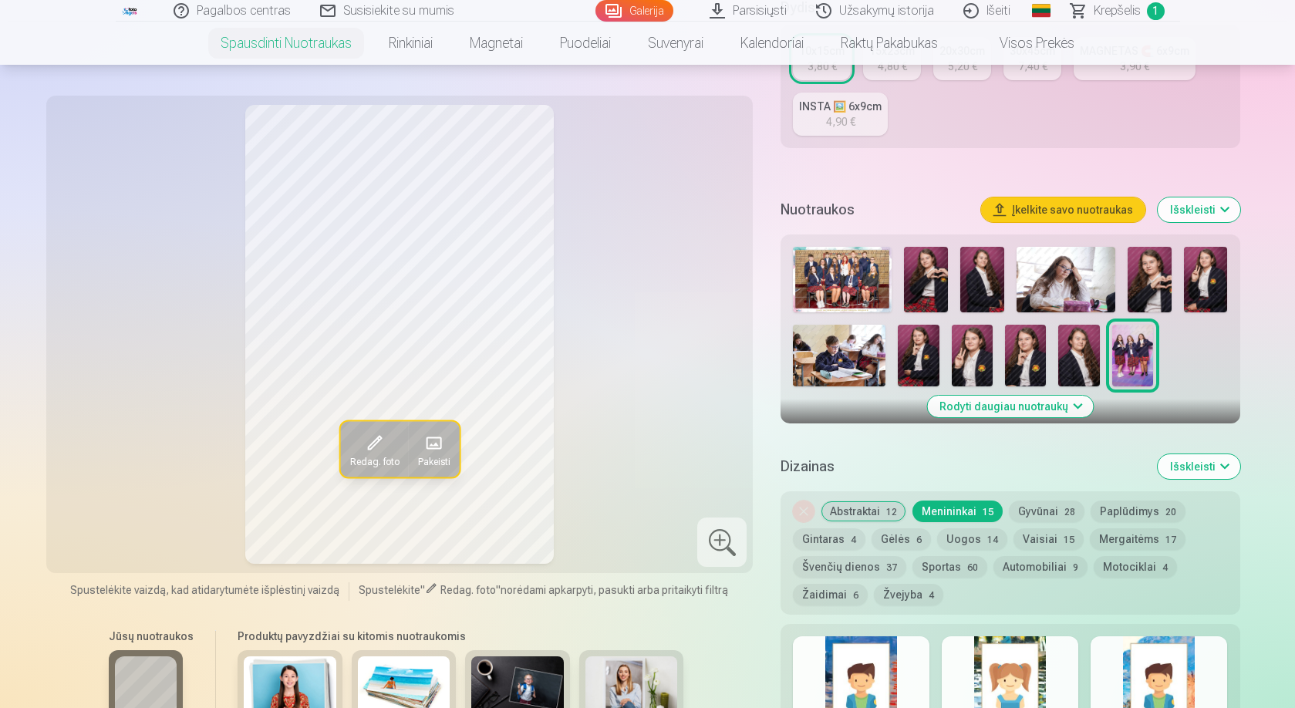
click at [1128, 360] on img at bounding box center [1133, 356] width 41 height 62
click at [1038, 504] on button "Gyvūnai 28" at bounding box center [1047, 512] width 76 height 22
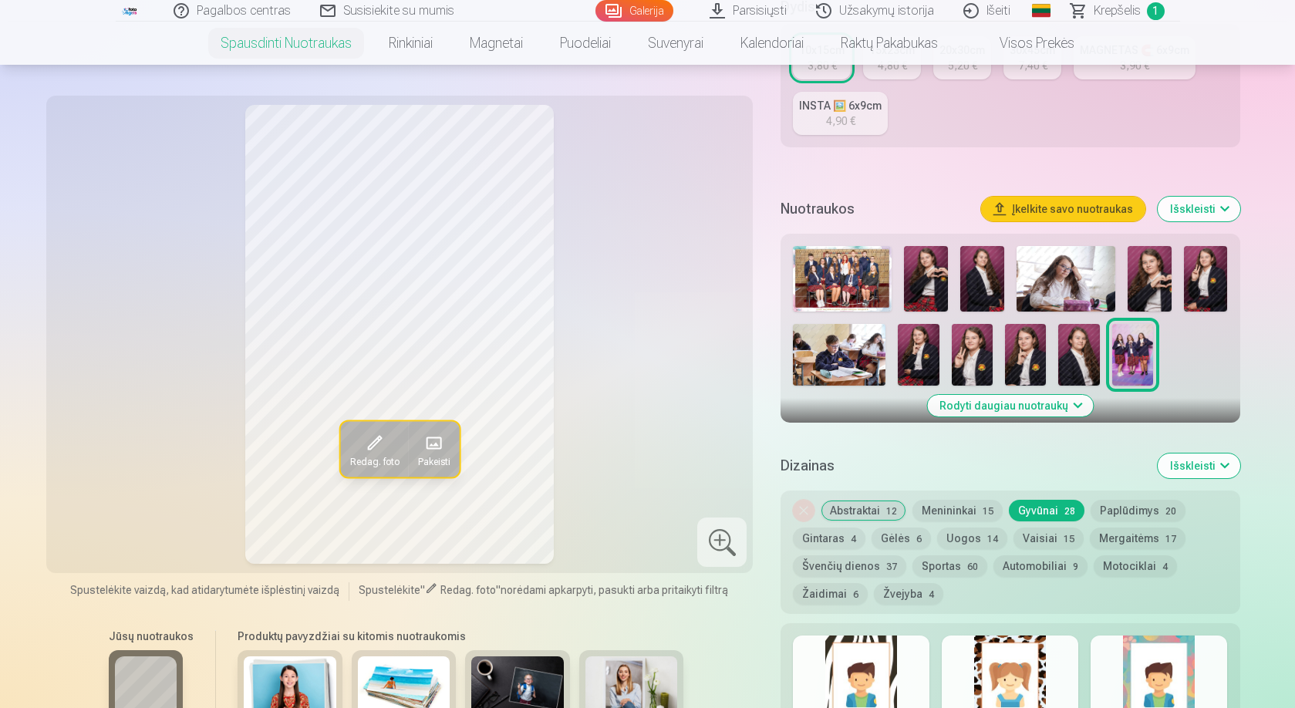
scroll to position [694, 0]
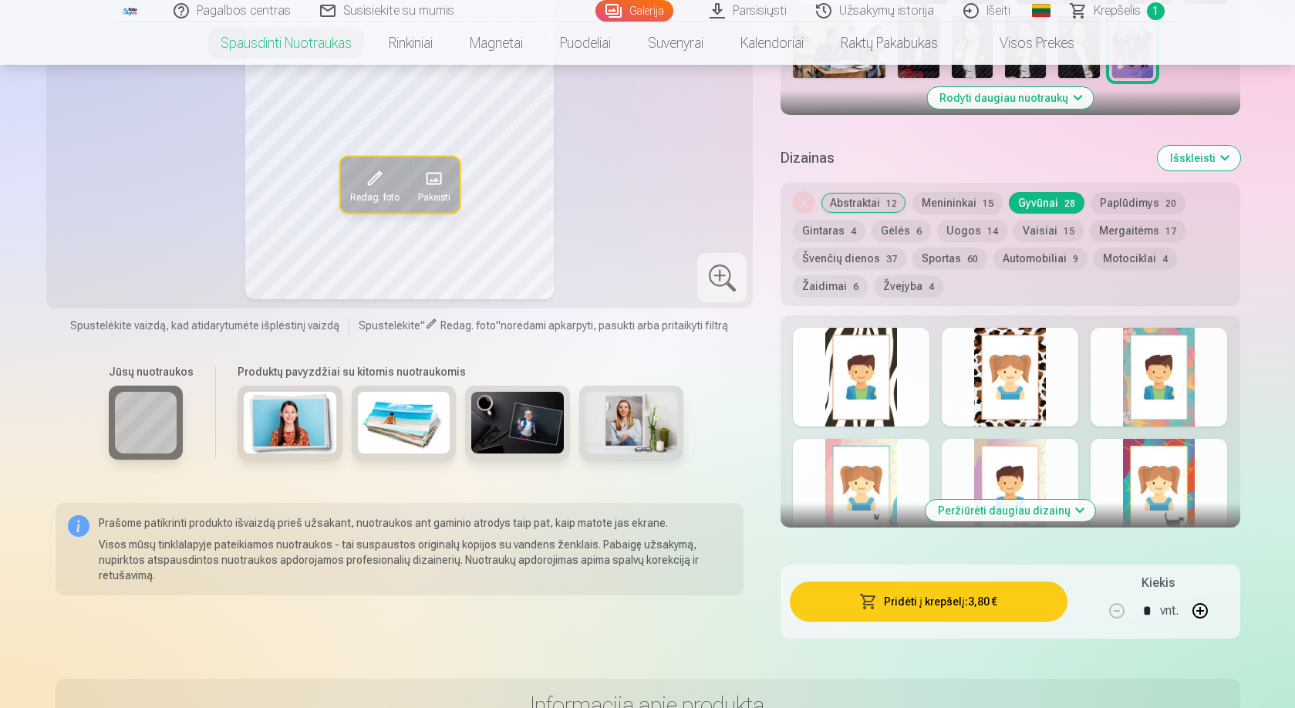
click at [1021, 401] on div at bounding box center [1010, 377] width 137 height 99
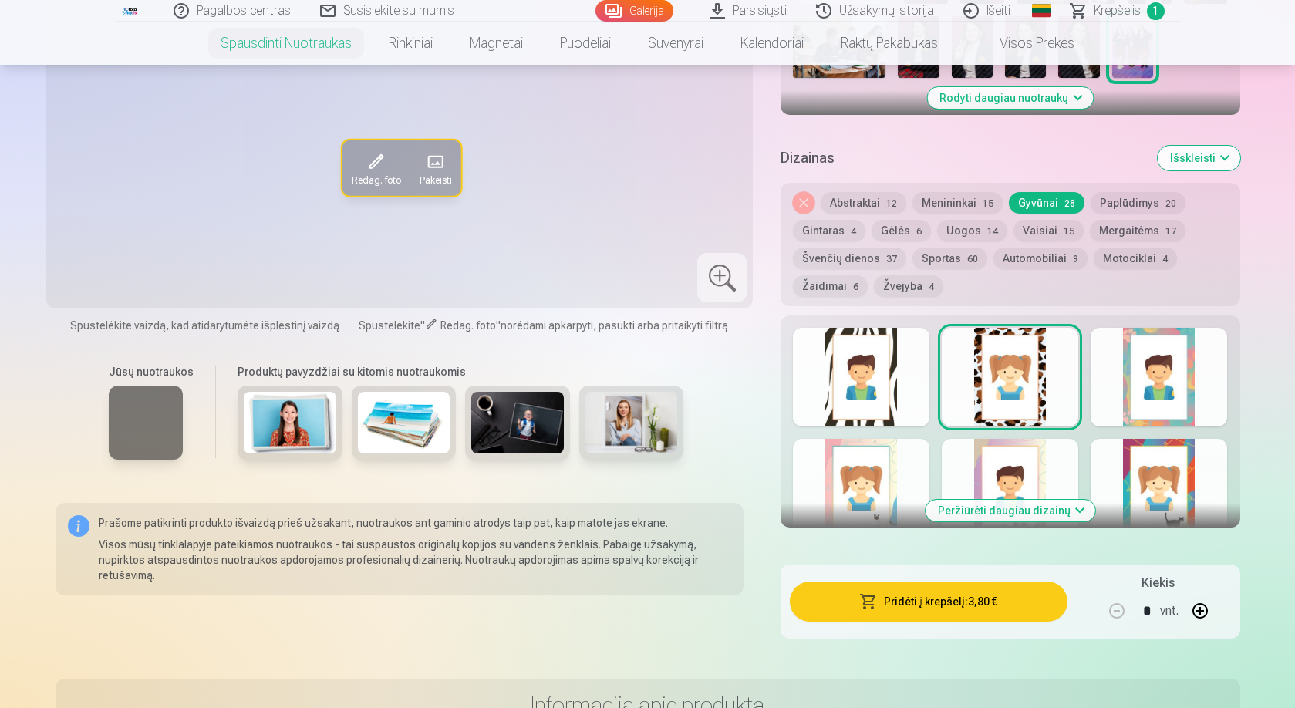
scroll to position [309, 0]
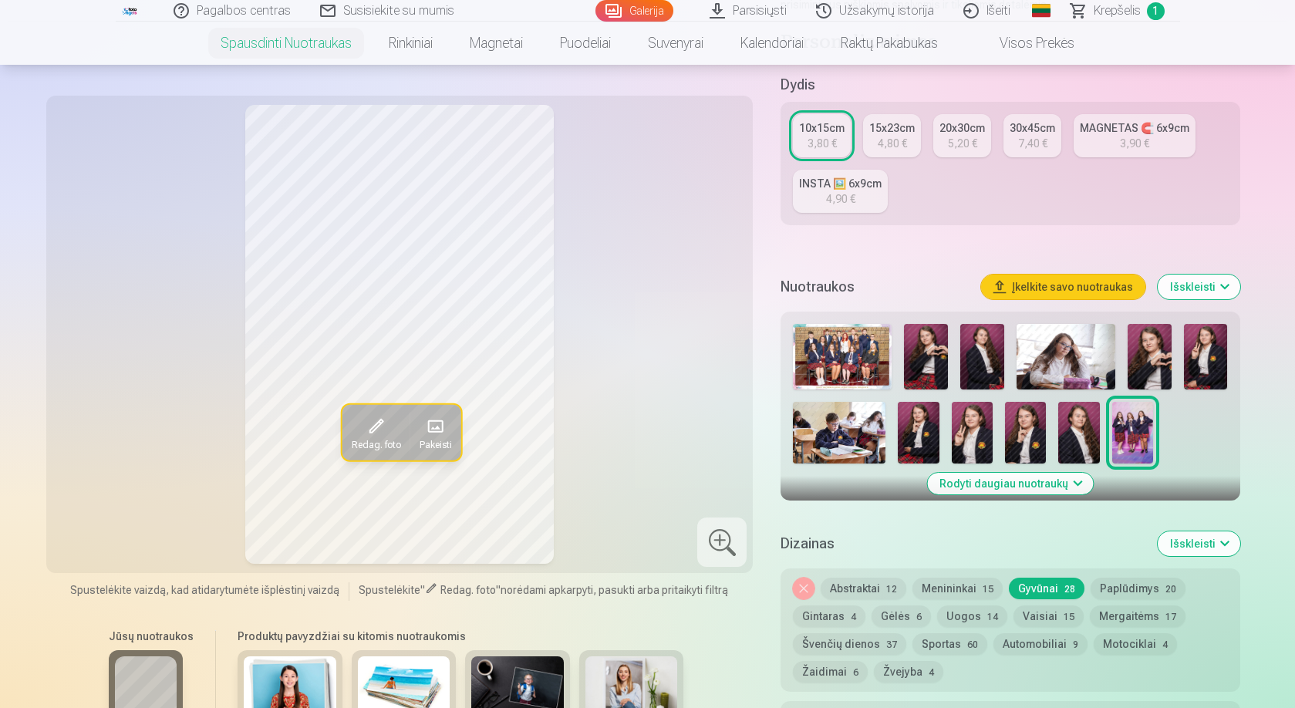
click at [930, 340] on img at bounding box center [926, 357] width 44 height 66
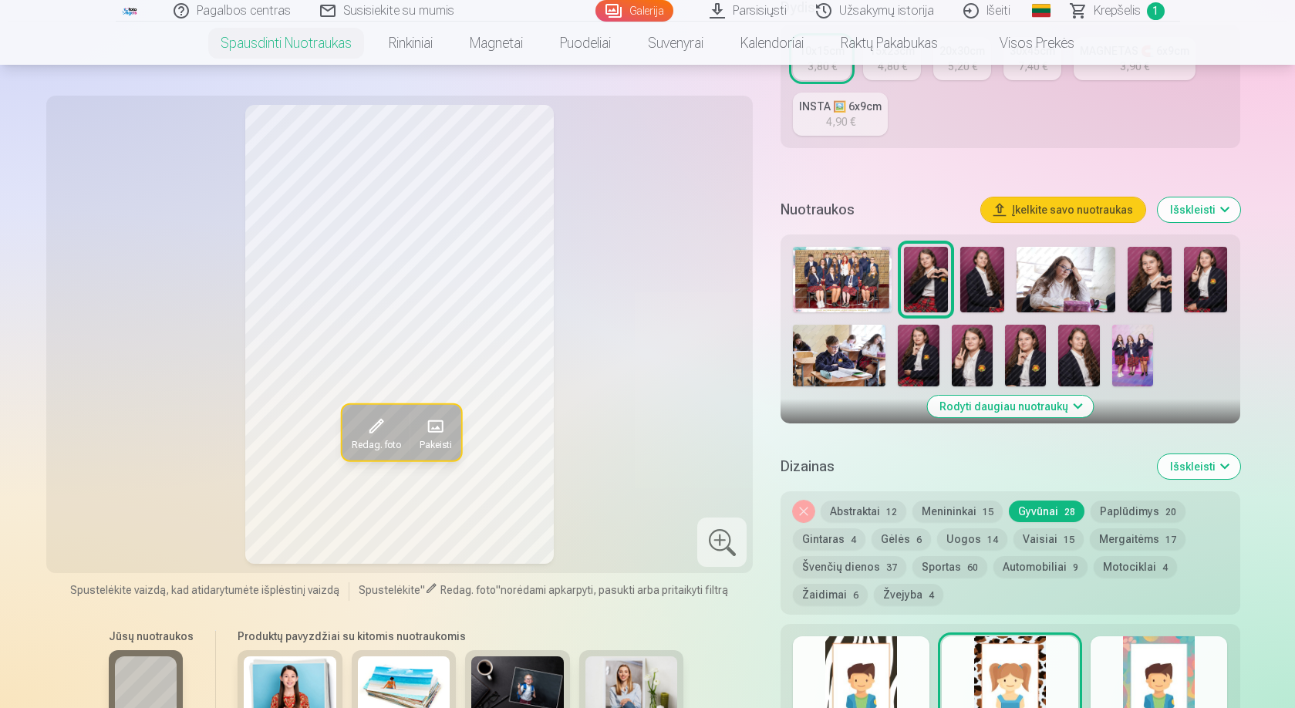
click at [1136, 537] on button "Mergaitėms 17" at bounding box center [1138, 539] width 96 height 22
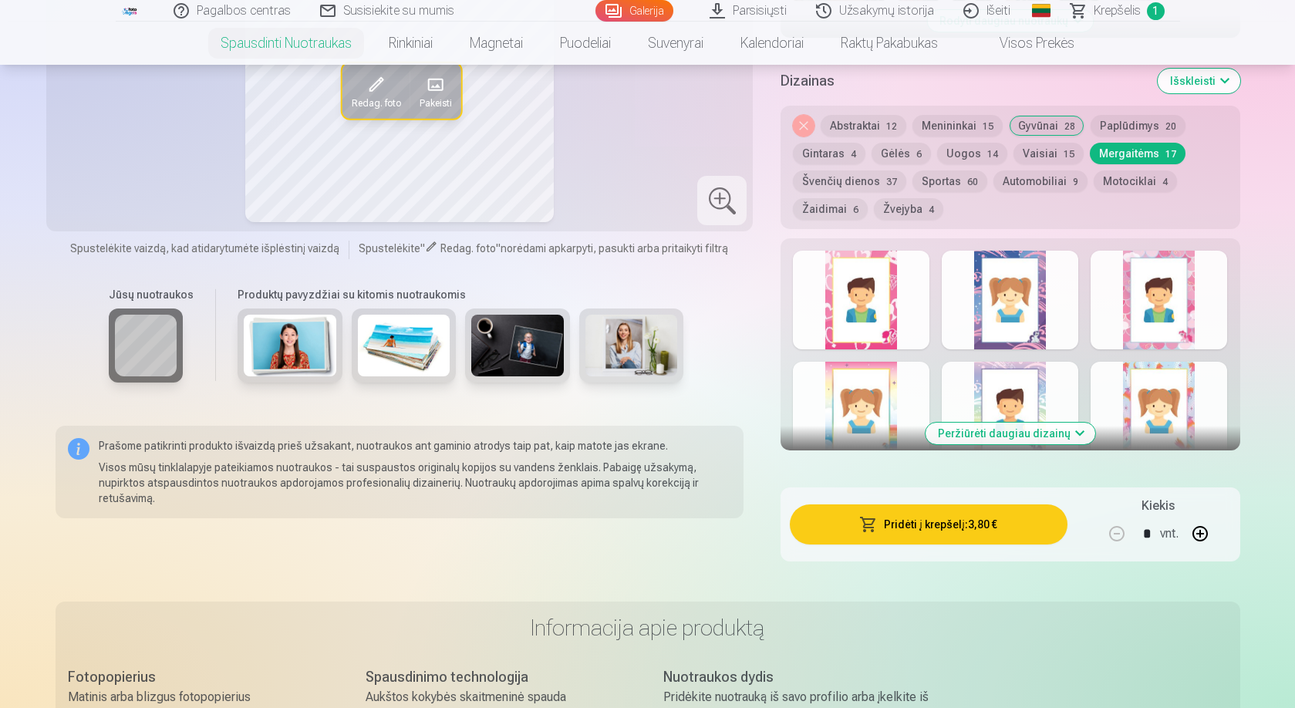
scroll to position [849, 0]
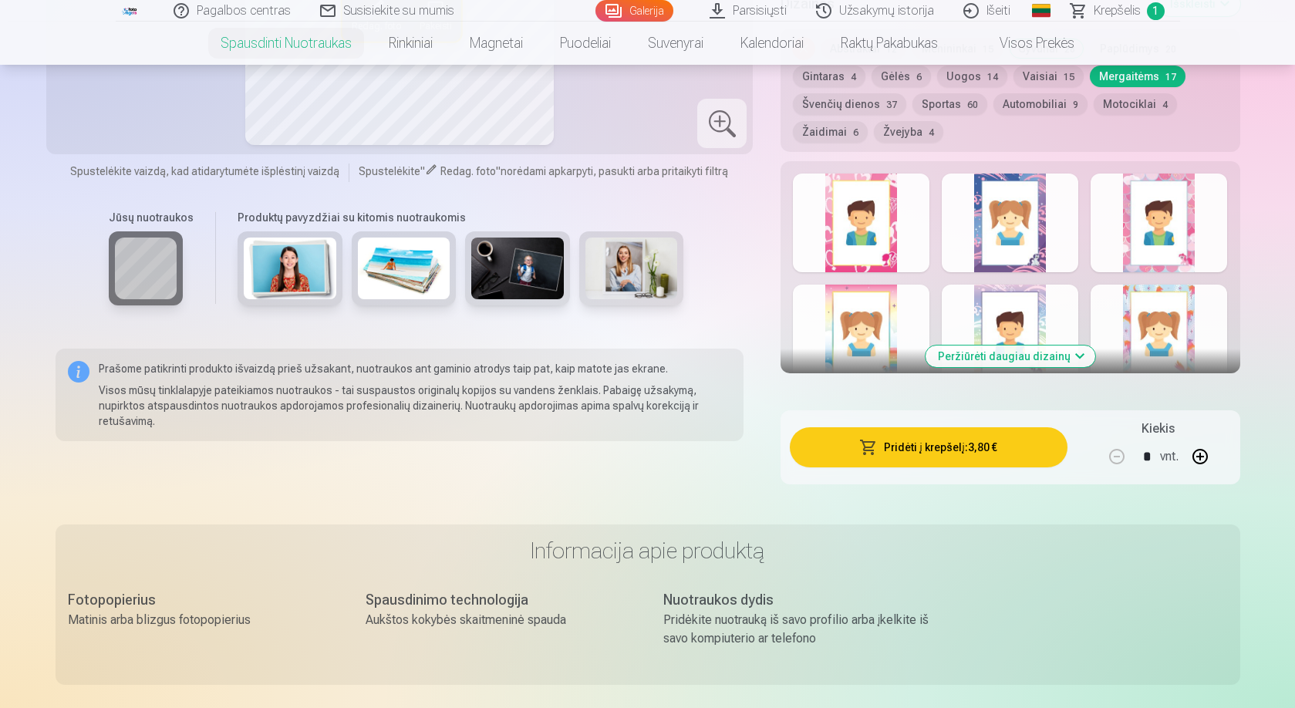
click at [974, 260] on div at bounding box center [1010, 223] width 137 height 99
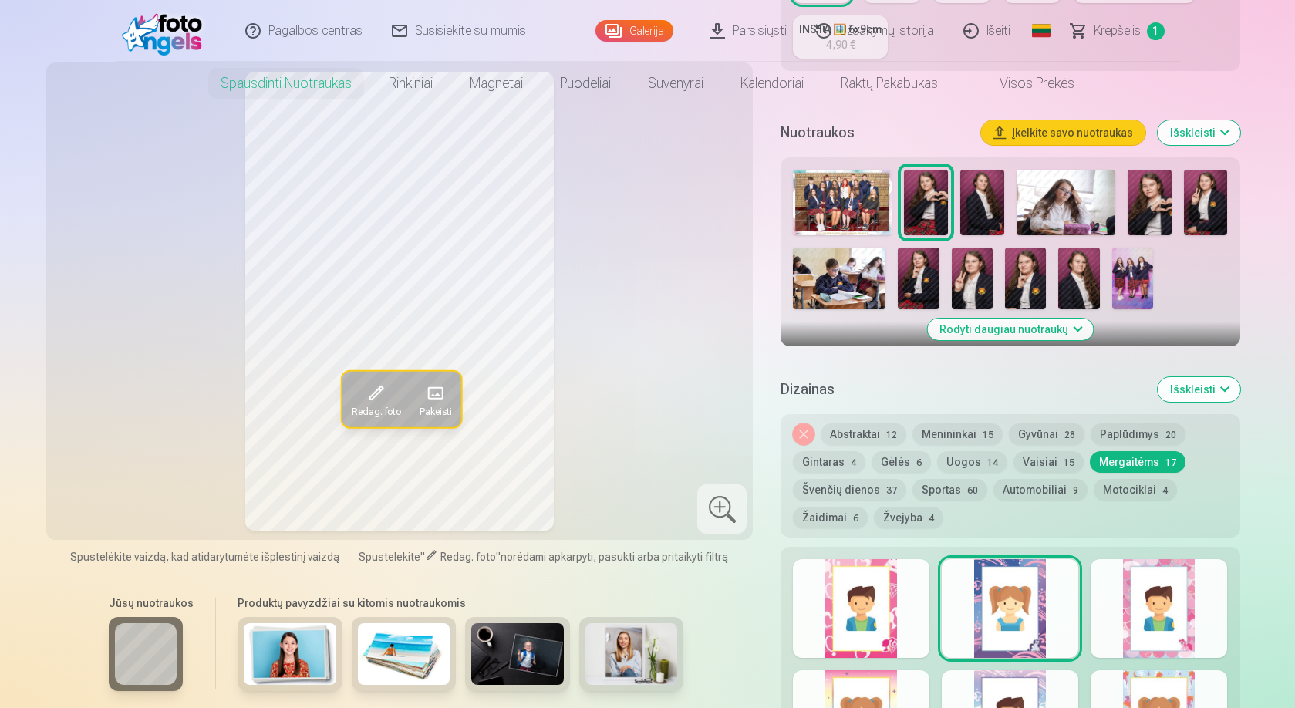
scroll to position [0, 0]
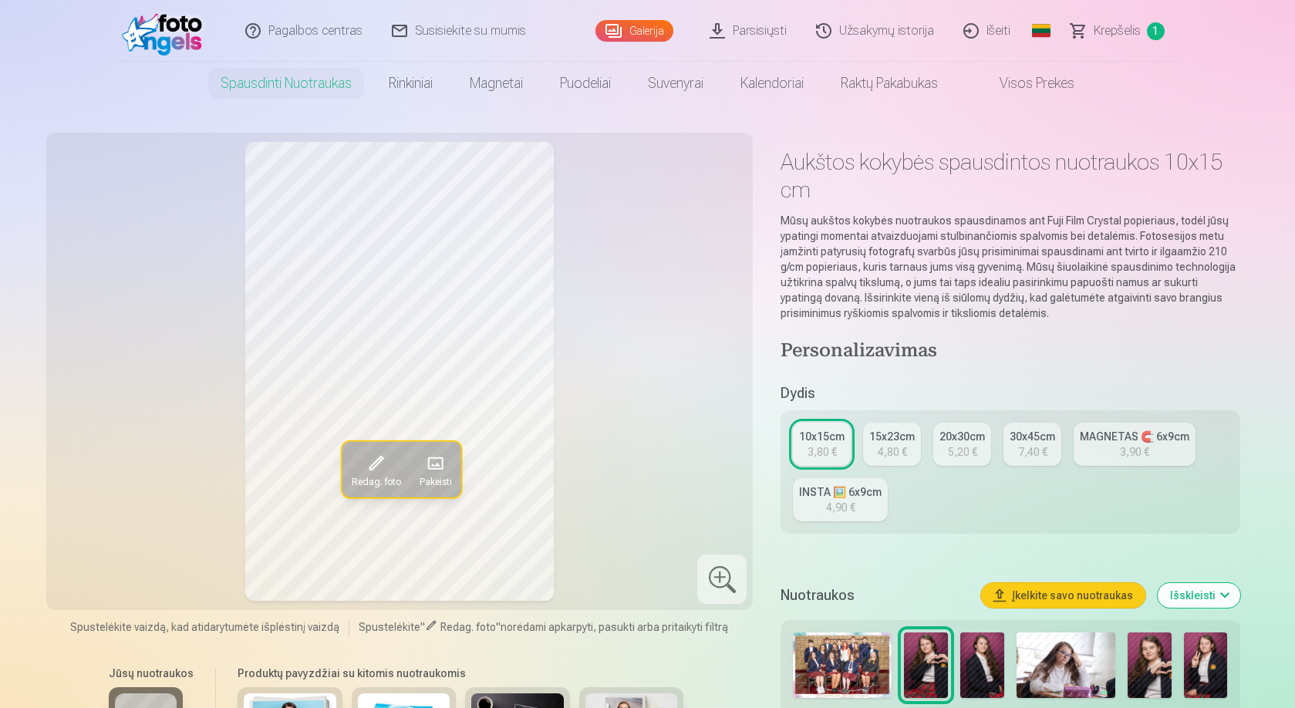
click at [1154, 650] on img at bounding box center [1150, 666] width 44 height 66
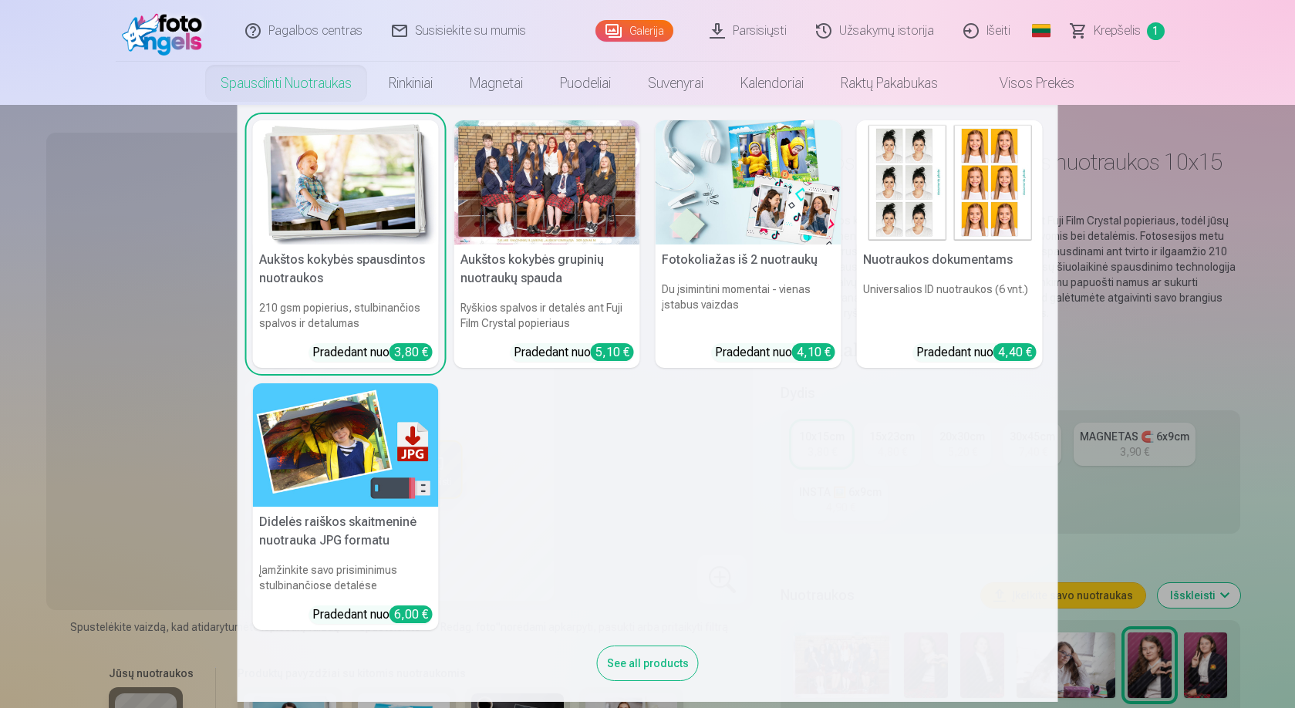
click at [254, 77] on link "Spausdinti nuotraukas" at bounding box center [286, 83] width 168 height 43
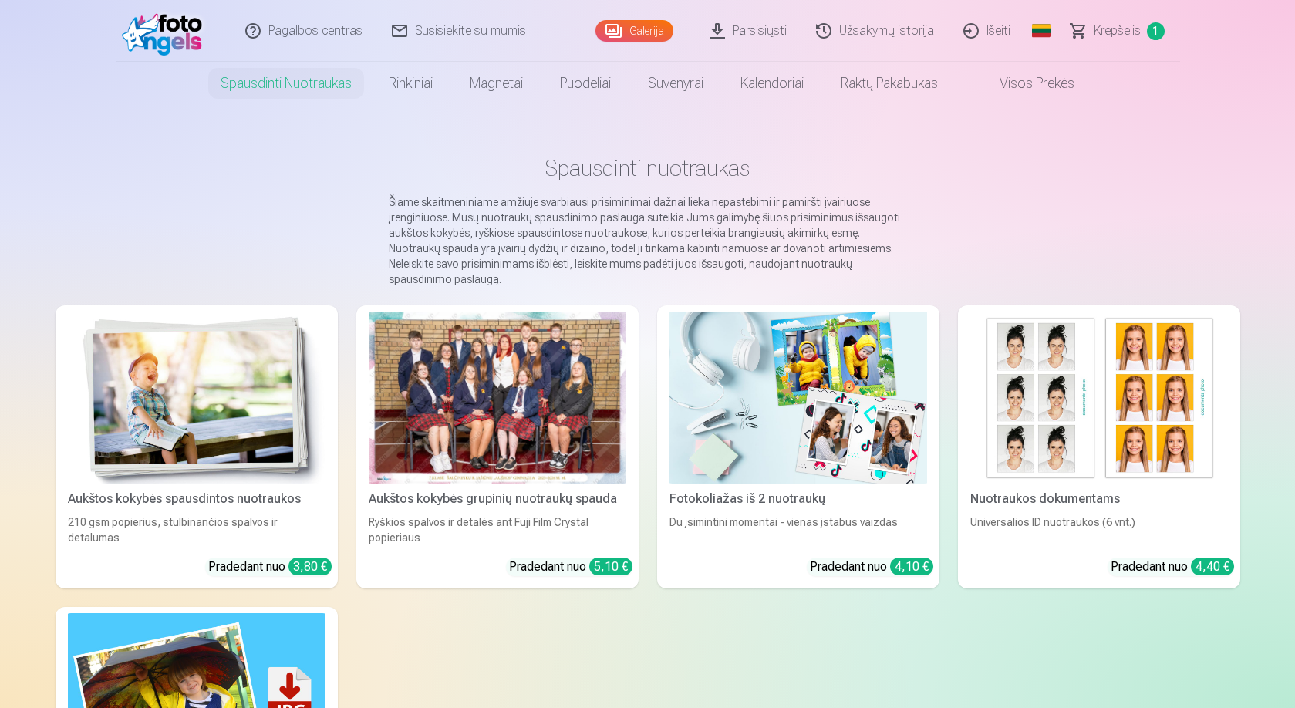
click at [633, 32] on link "Galerija" at bounding box center [635, 31] width 78 height 22
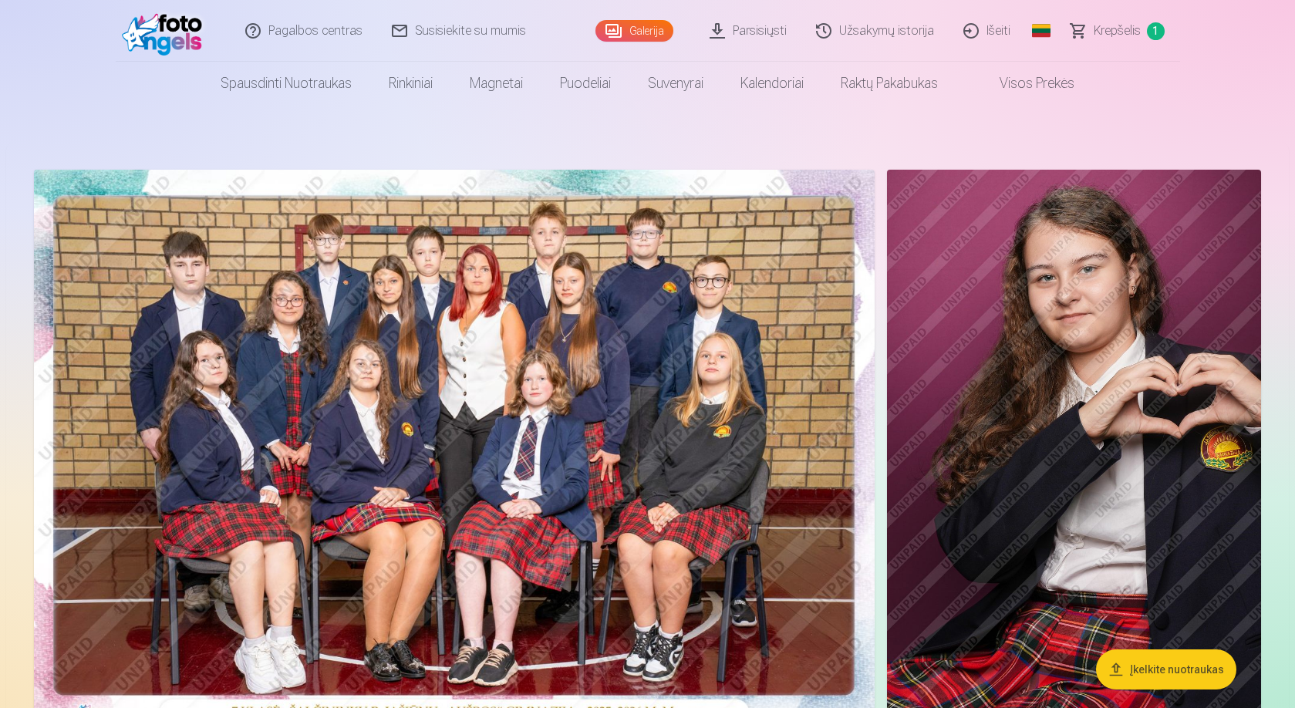
click at [1139, 25] on span "Krepšelis" at bounding box center [1117, 31] width 47 height 19
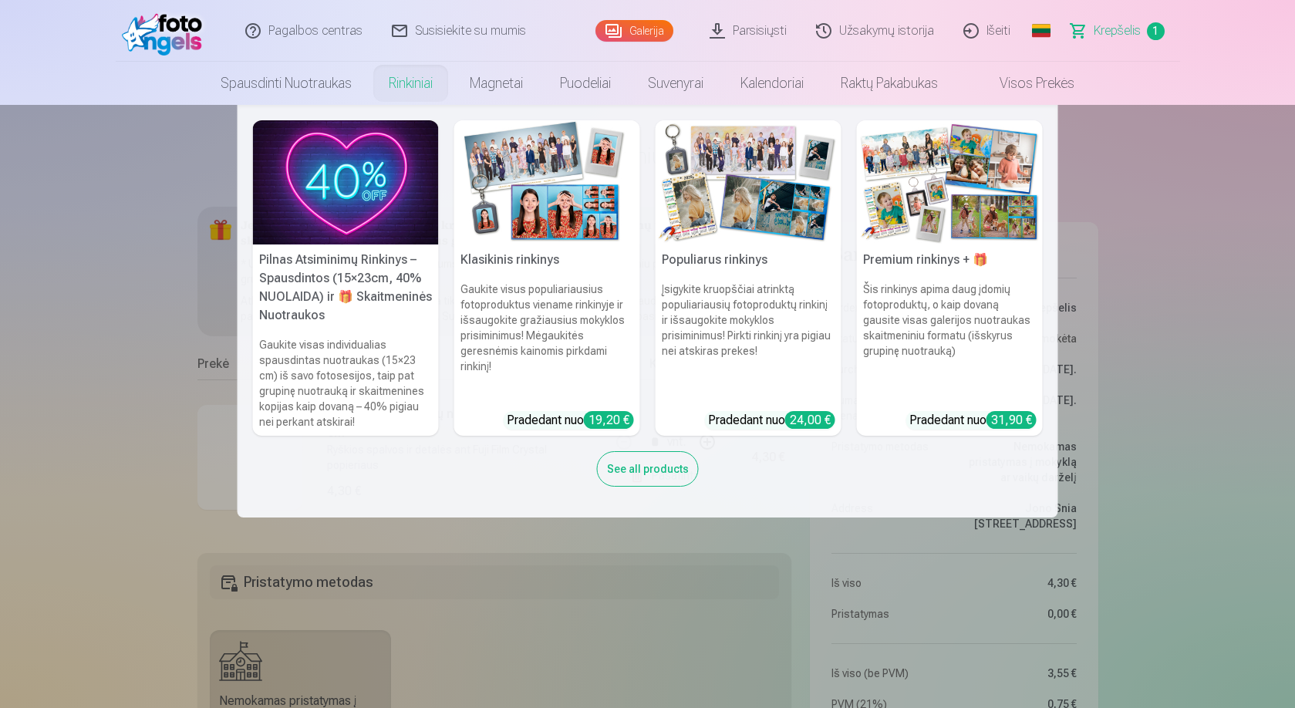
click at [415, 83] on link "Rinkiniai" at bounding box center [410, 83] width 81 height 43
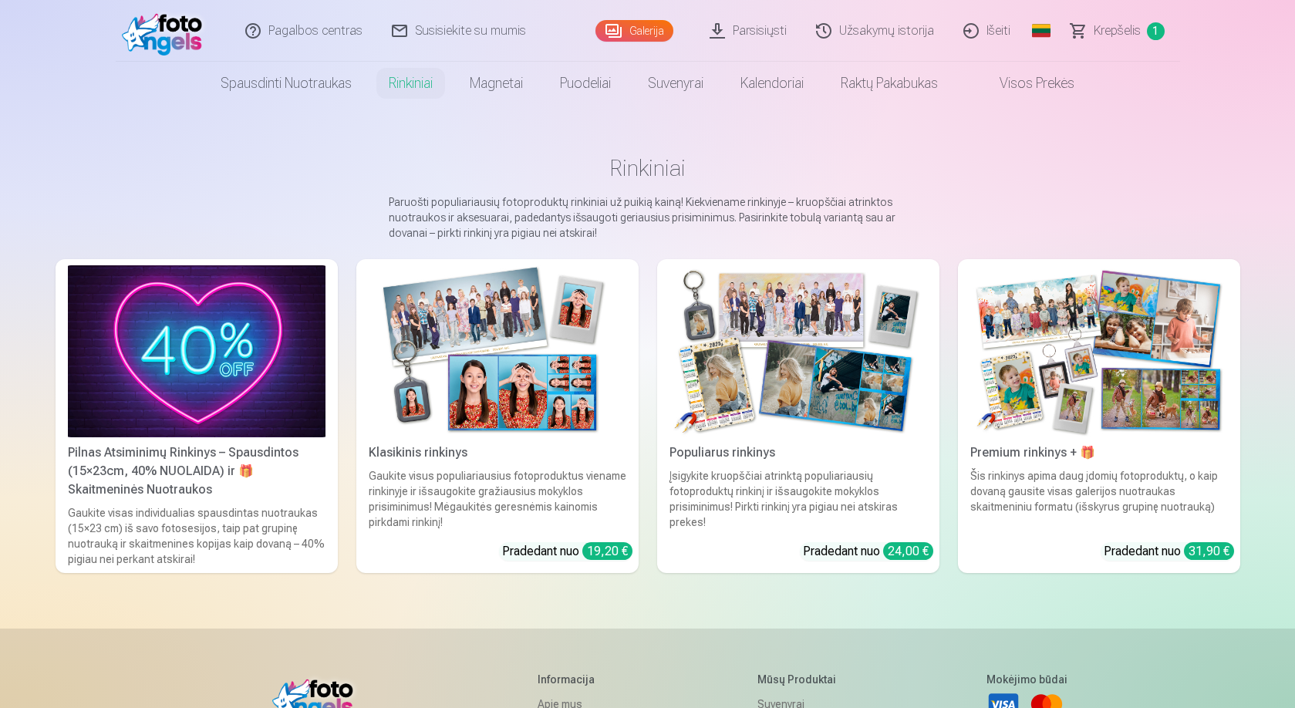
click at [874, 365] on img at bounding box center [799, 351] width 258 height 172
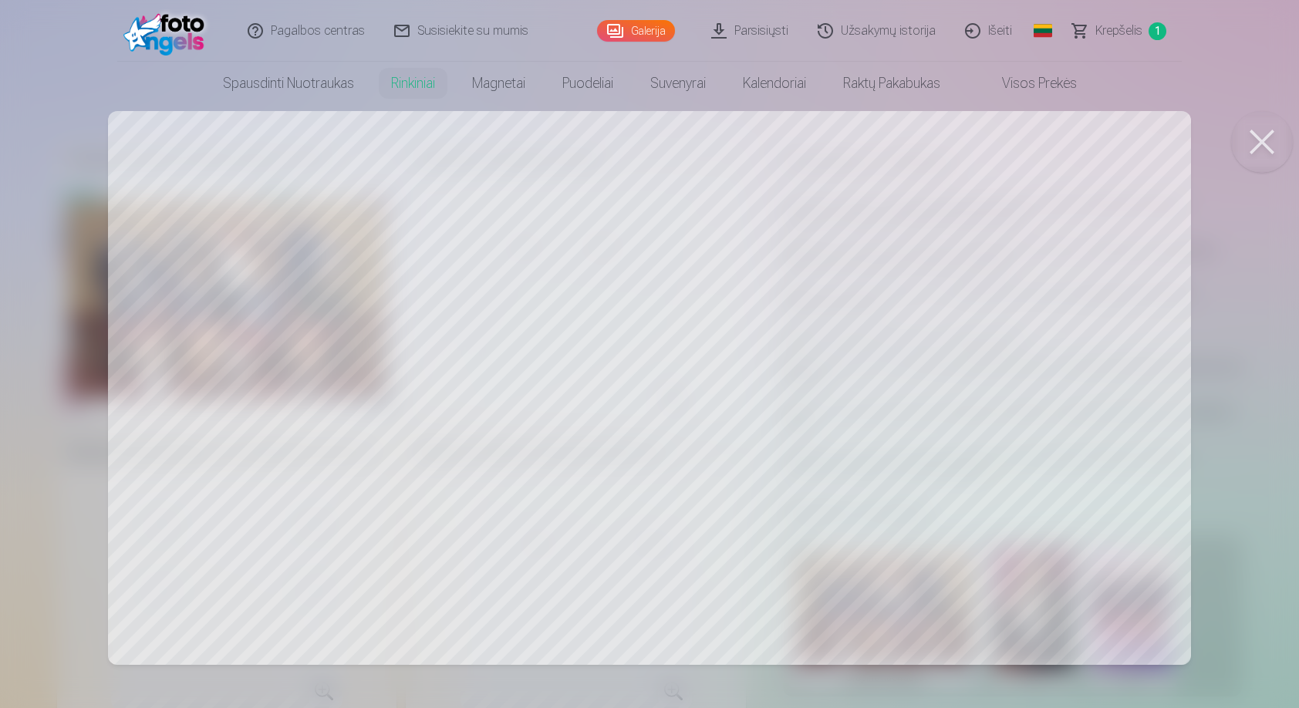
click at [1107, 552] on div at bounding box center [649, 354] width 1299 height 708
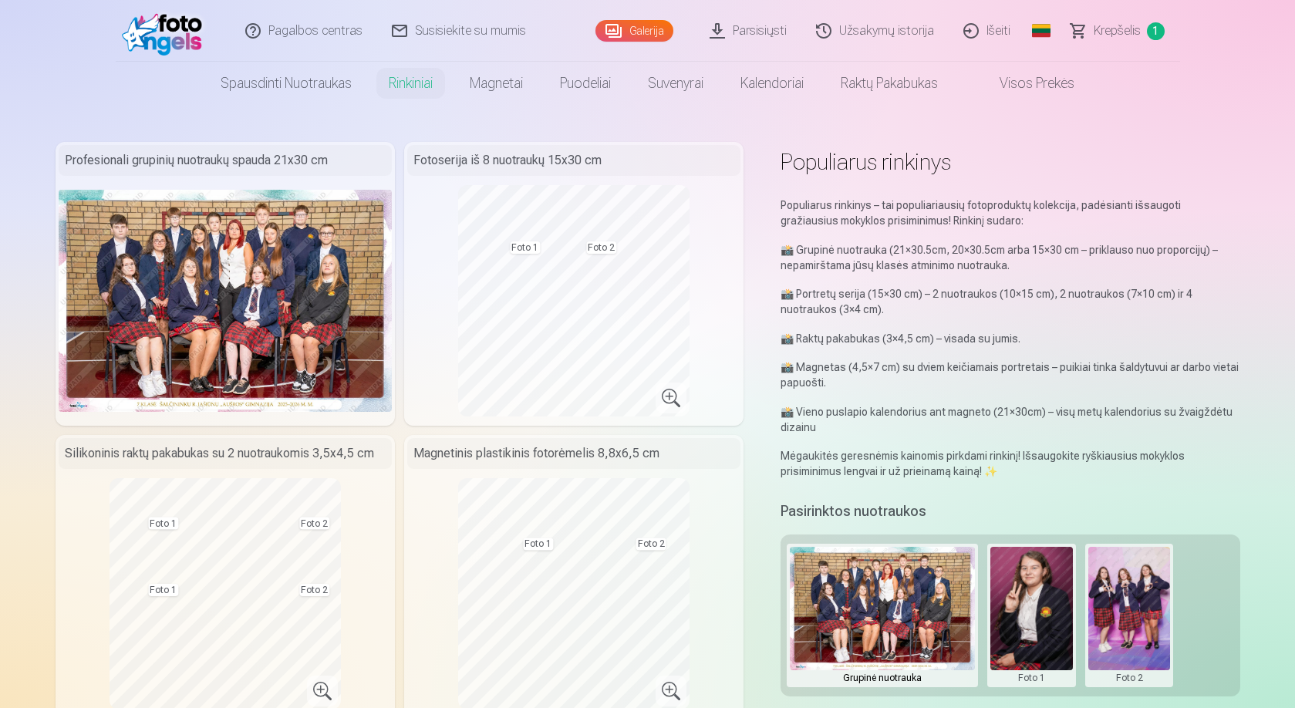
drag, startPoint x: 1107, startPoint y: 549, endPoint x: 1242, endPoint y: 596, distance: 143.0
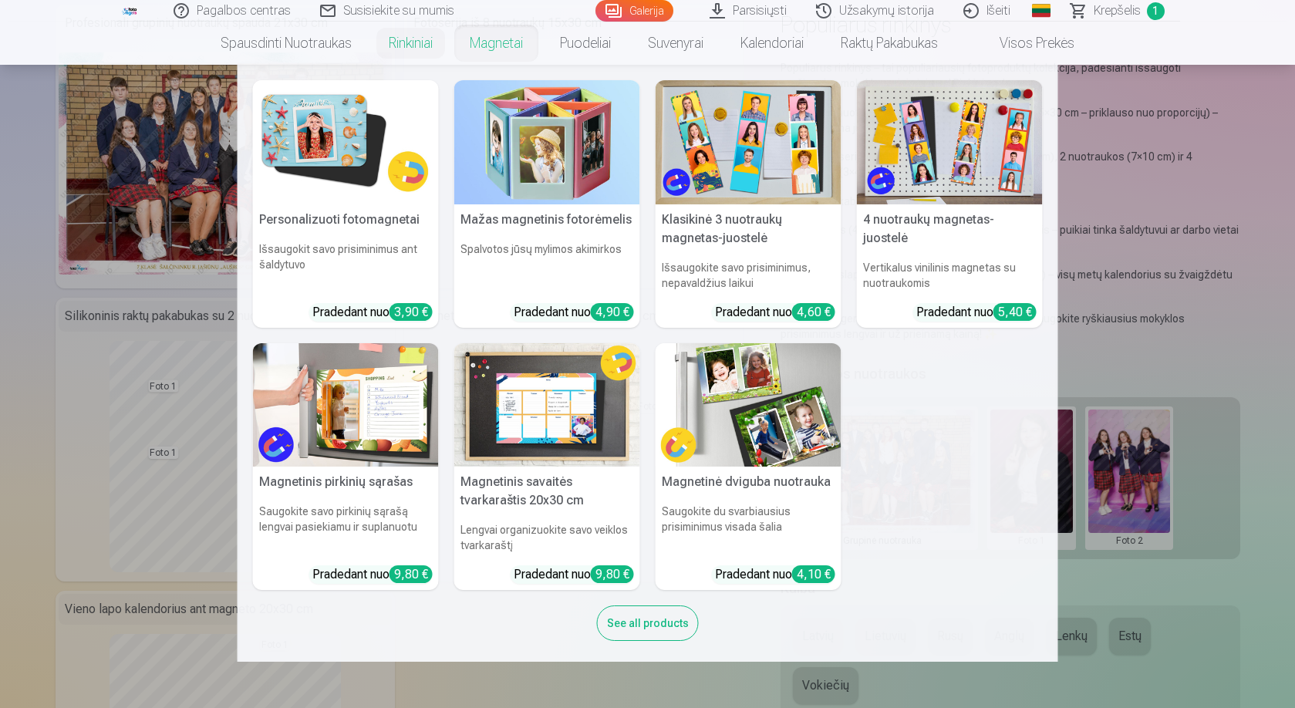
scroll to position [309, 0]
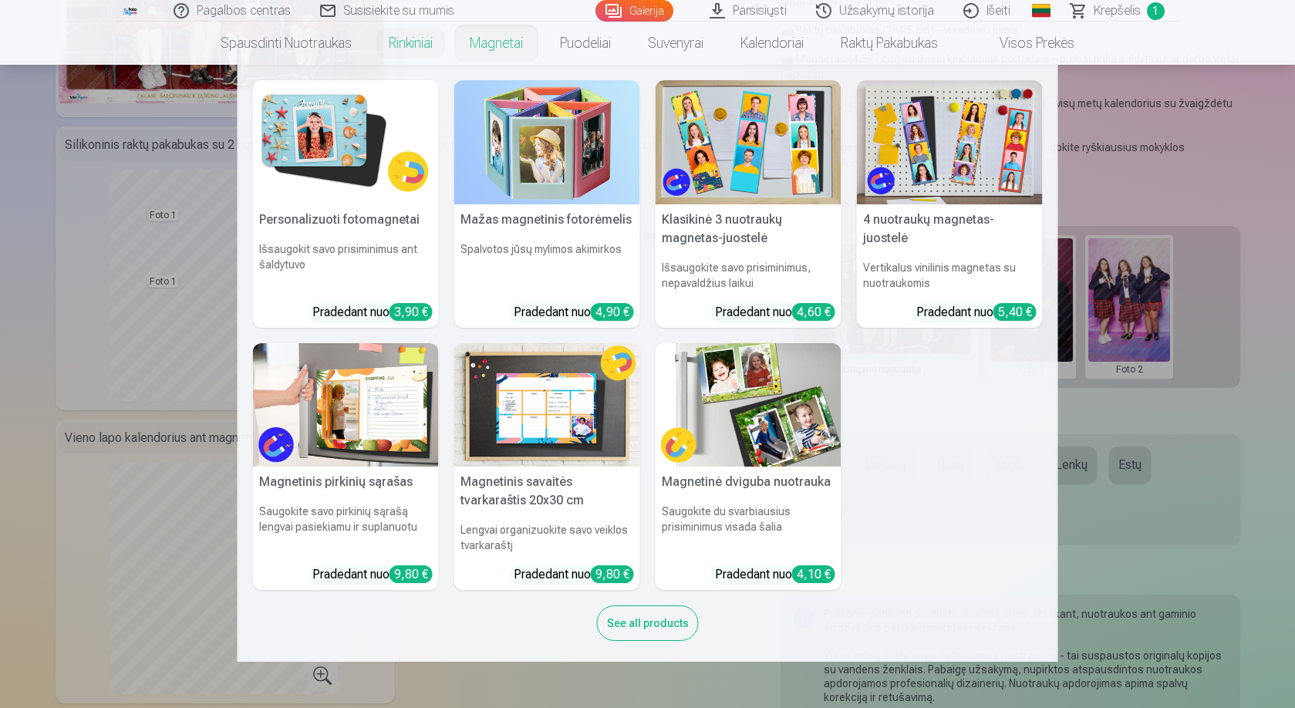
click at [1219, 435] on nav "Personalizuoti fotomagnetai Išsaugokit savo prisiminimus ant šaldytuvo Pradedan…" at bounding box center [647, 363] width 1295 height 597
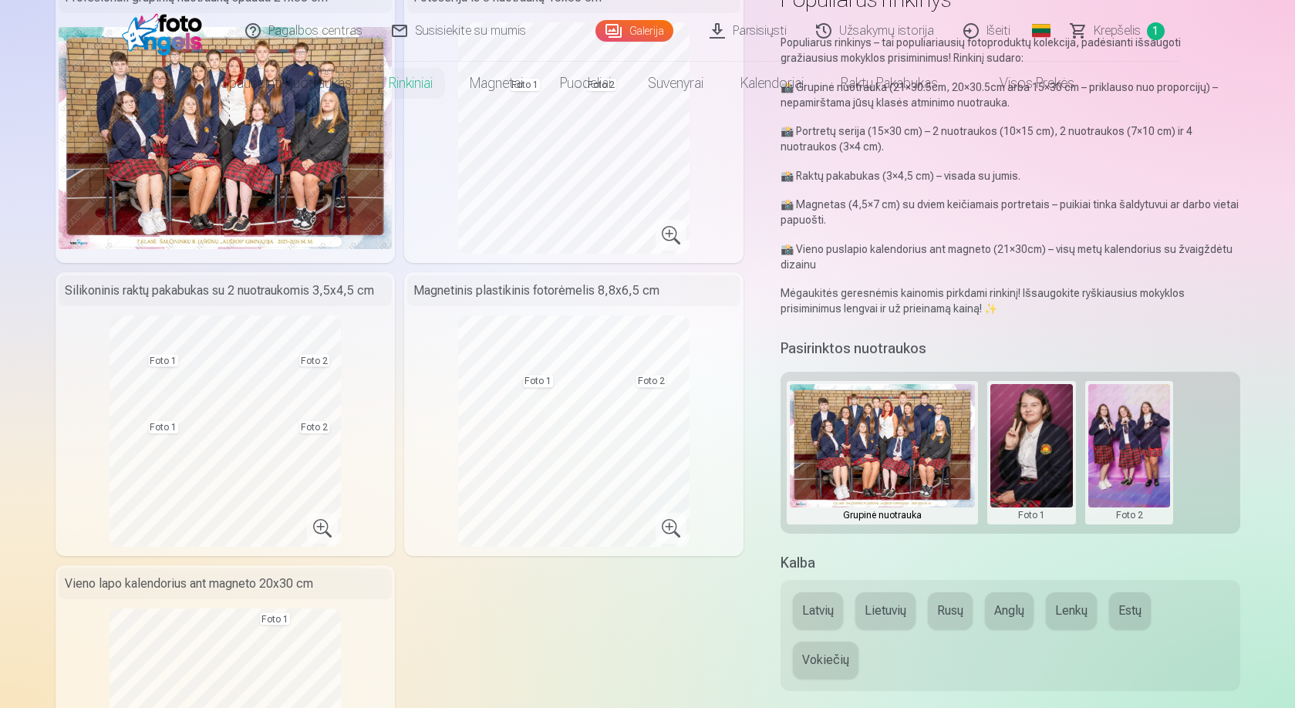
scroll to position [0, 0]
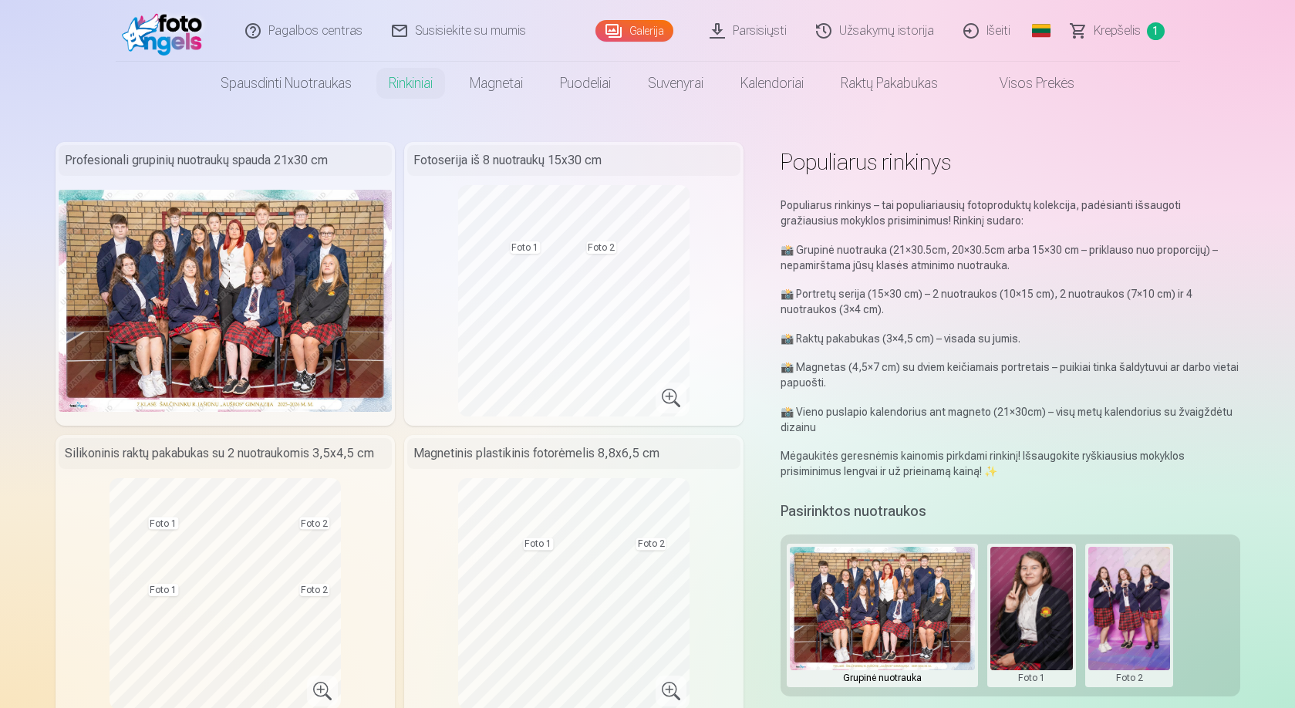
click at [648, 25] on link "Galerija" at bounding box center [635, 31] width 78 height 22
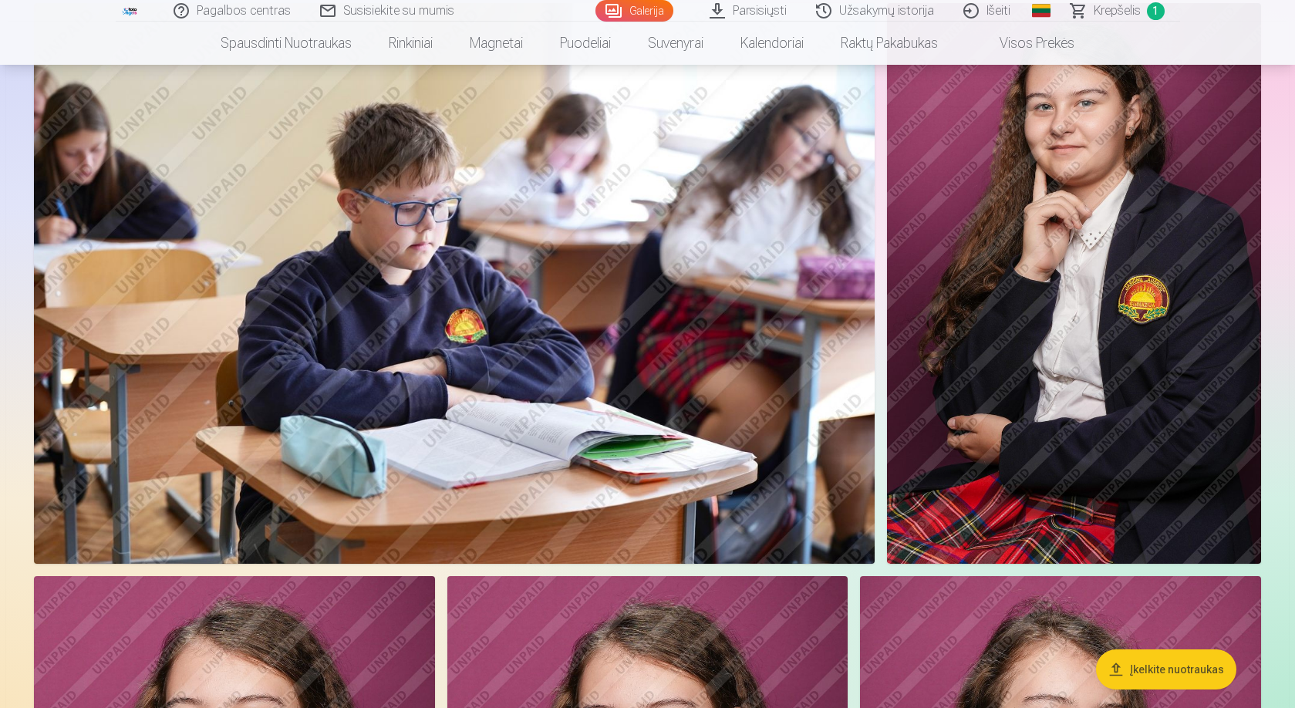
scroll to position [1620, 0]
